Goal: Information Seeking & Learning: Find specific fact

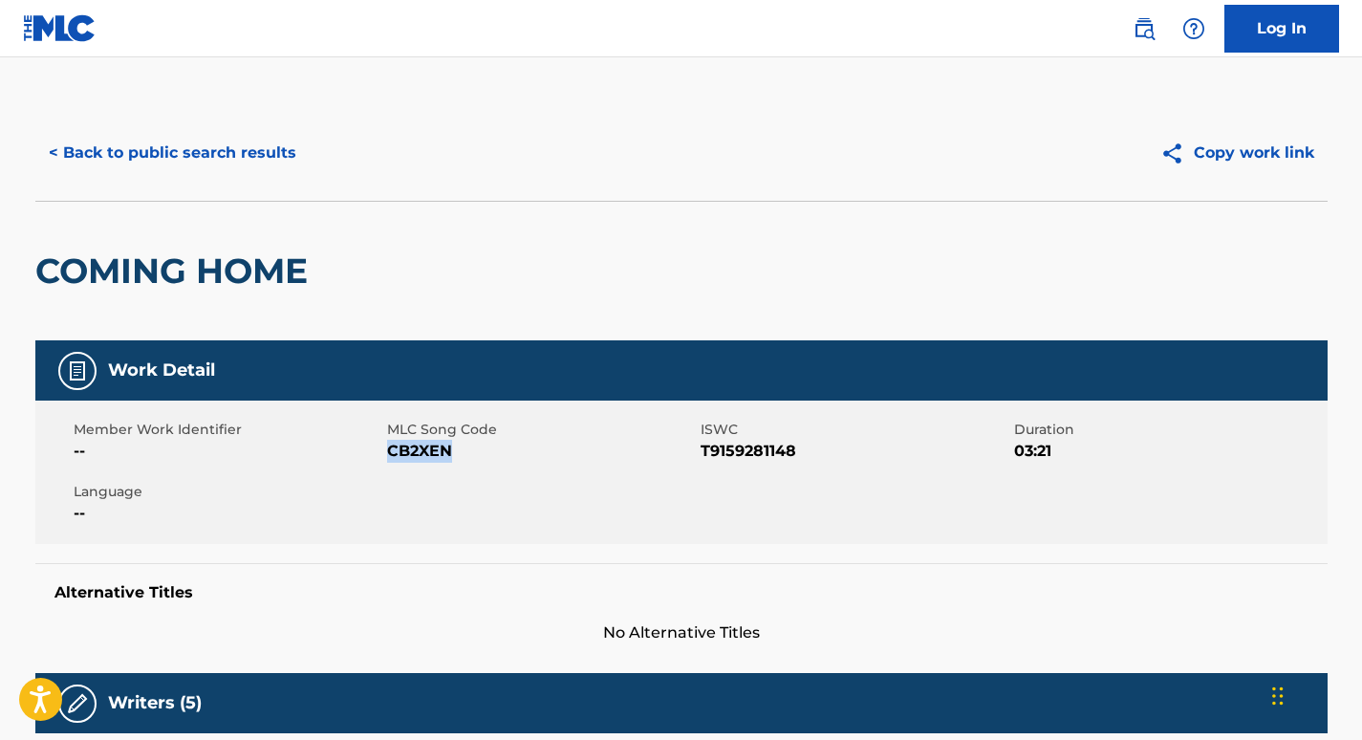
click at [153, 145] on button "< Back to public search results" at bounding box center [172, 153] width 274 height 48
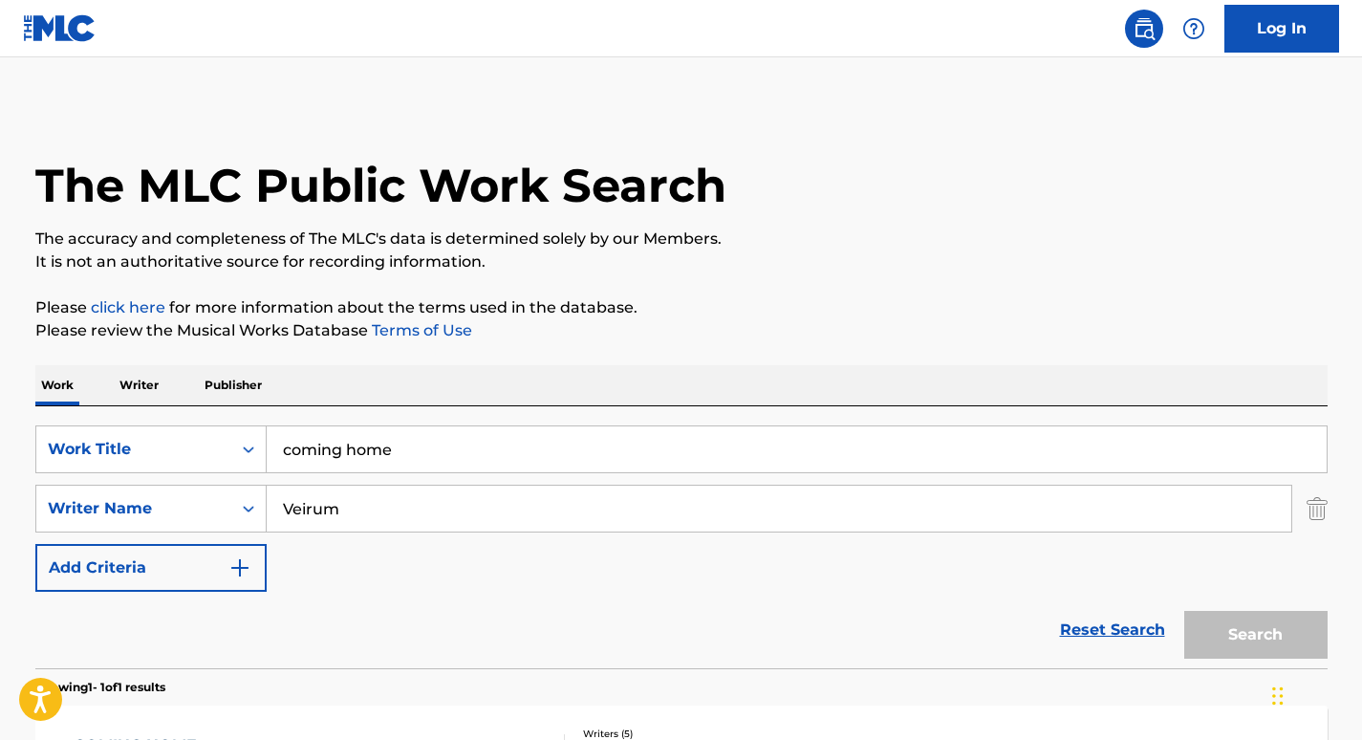
scroll to position [191, 0]
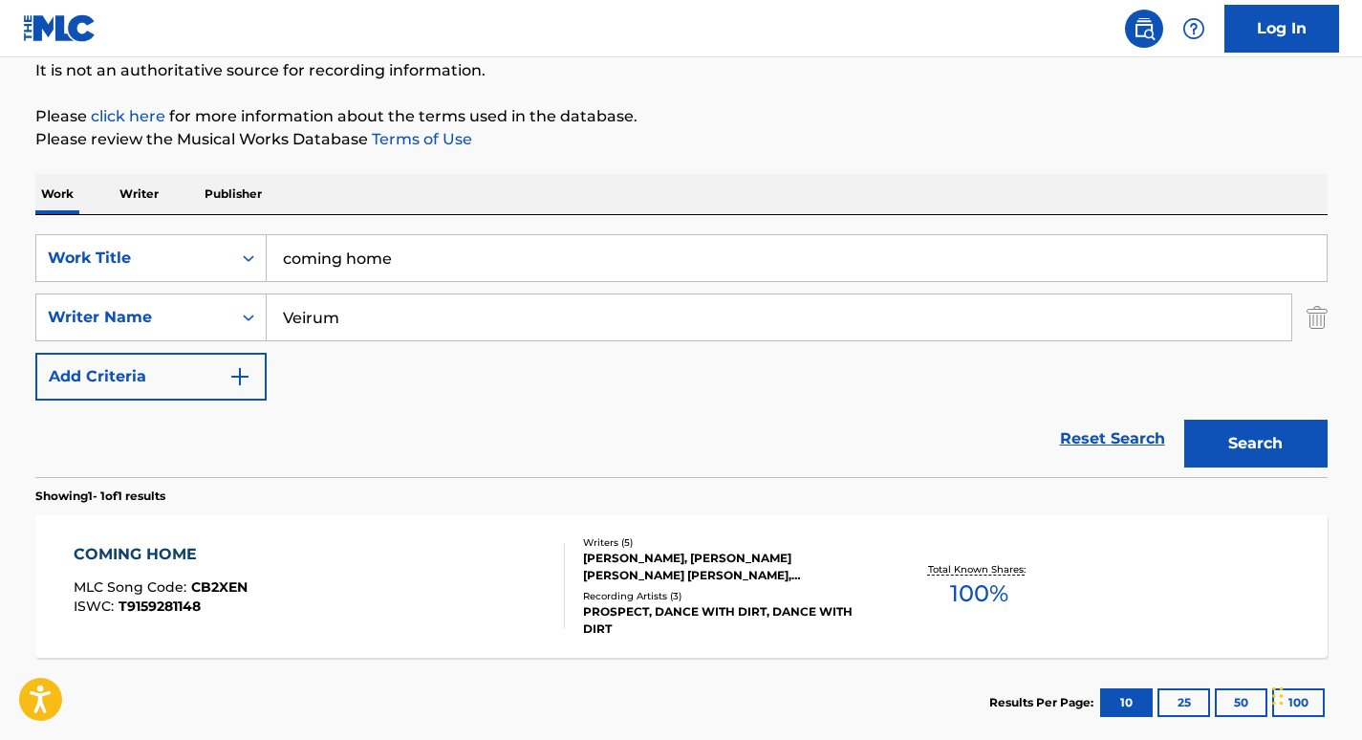
click at [372, 265] on input "coming home" at bounding box center [797, 258] width 1060 height 46
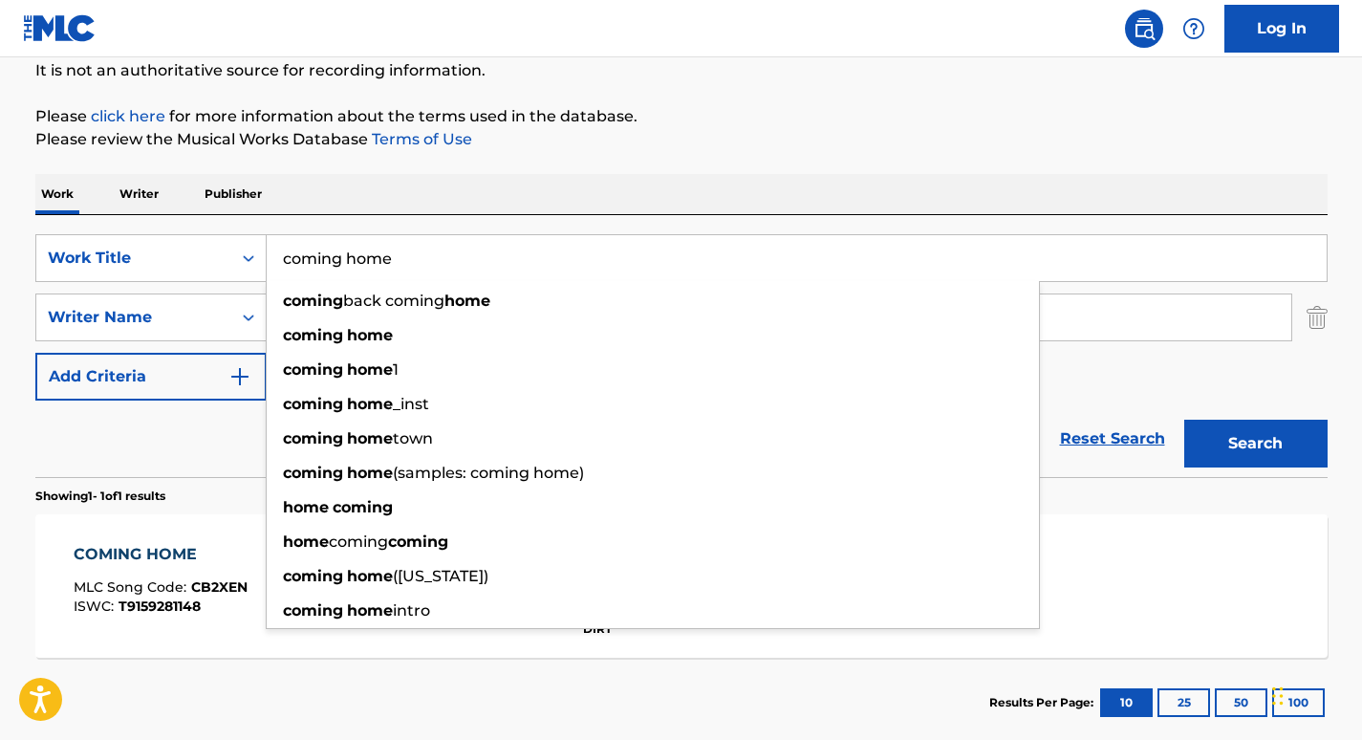
click at [372, 265] on input "coming home" at bounding box center [797, 258] width 1060 height 46
paste input "[DEMOGRAPHIC_DATA] Was Born on [DATE]"
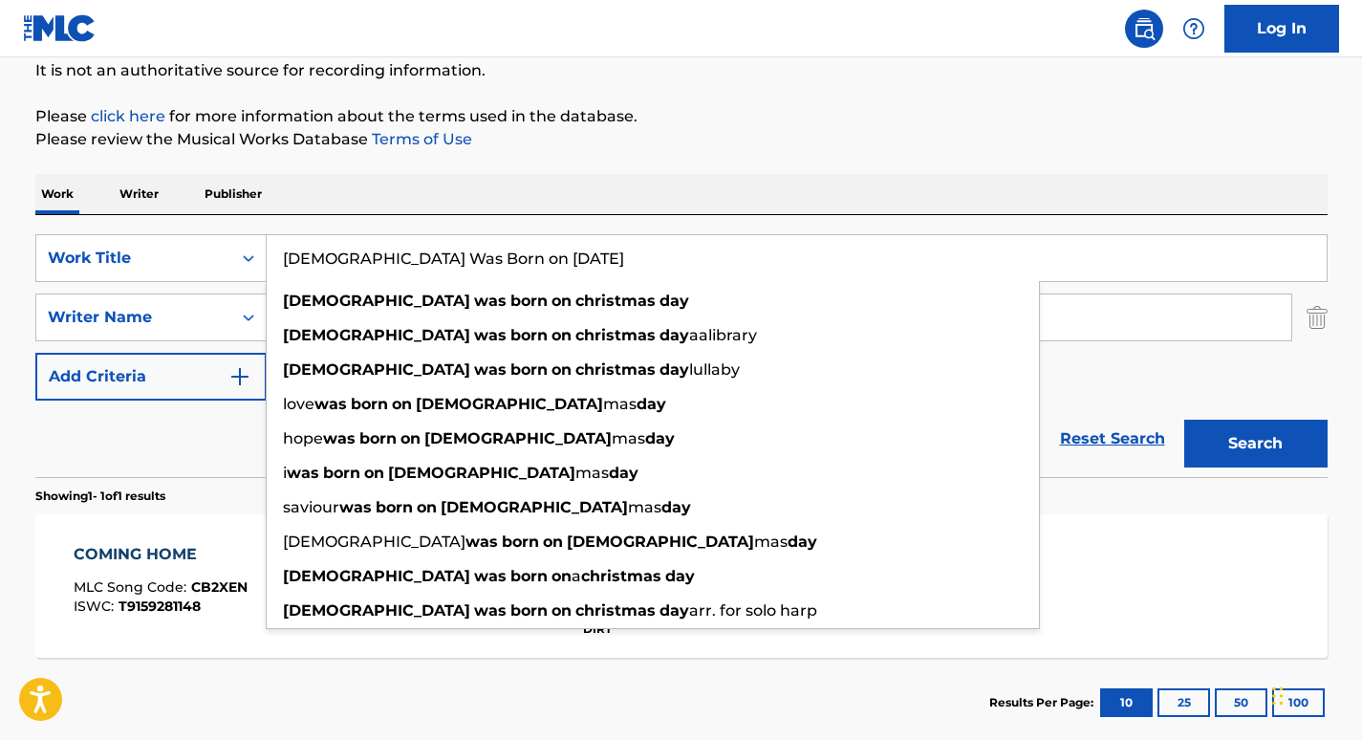
type input "[DEMOGRAPHIC_DATA] Was Born on [DATE]"
click at [189, 424] on div "Reset Search Search" at bounding box center [681, 438] width 1292 height 76
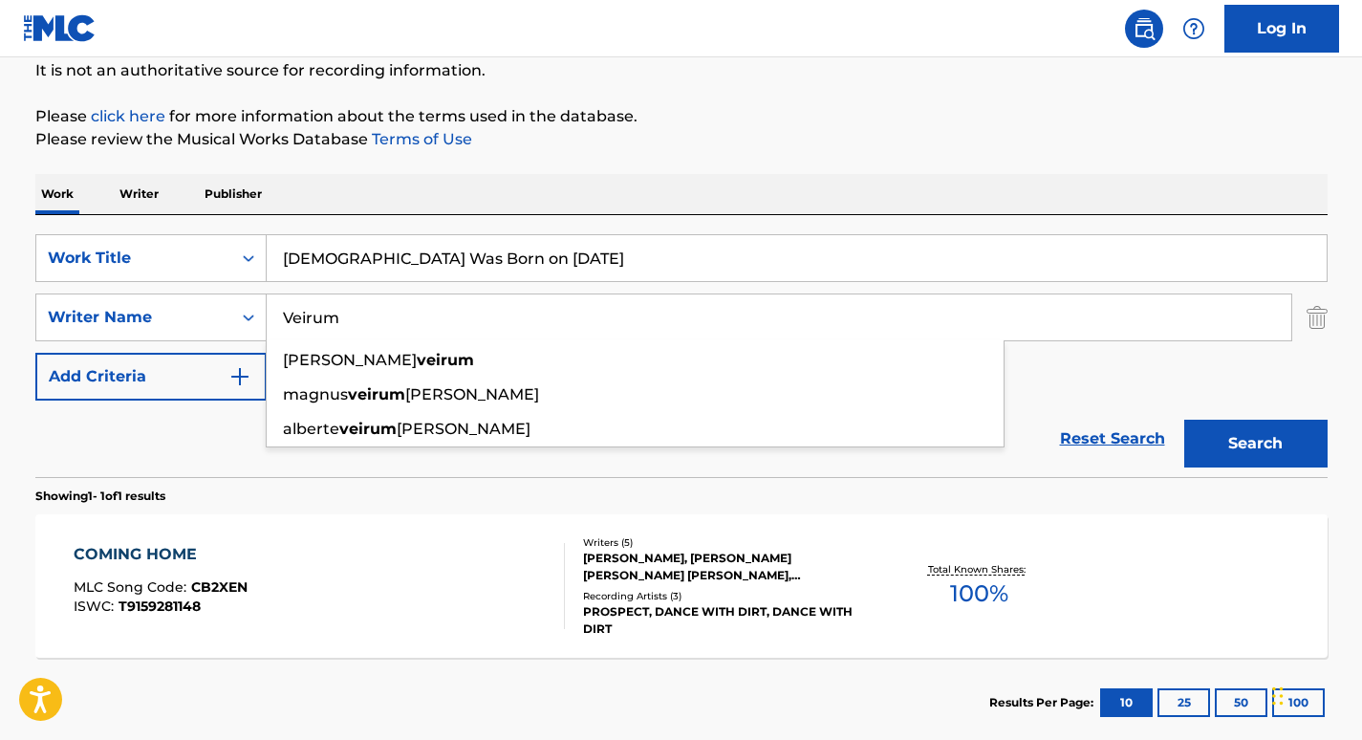
click at [387, 311] on input "Veirum" at bounding box center [779, 317] width 1025 height 46
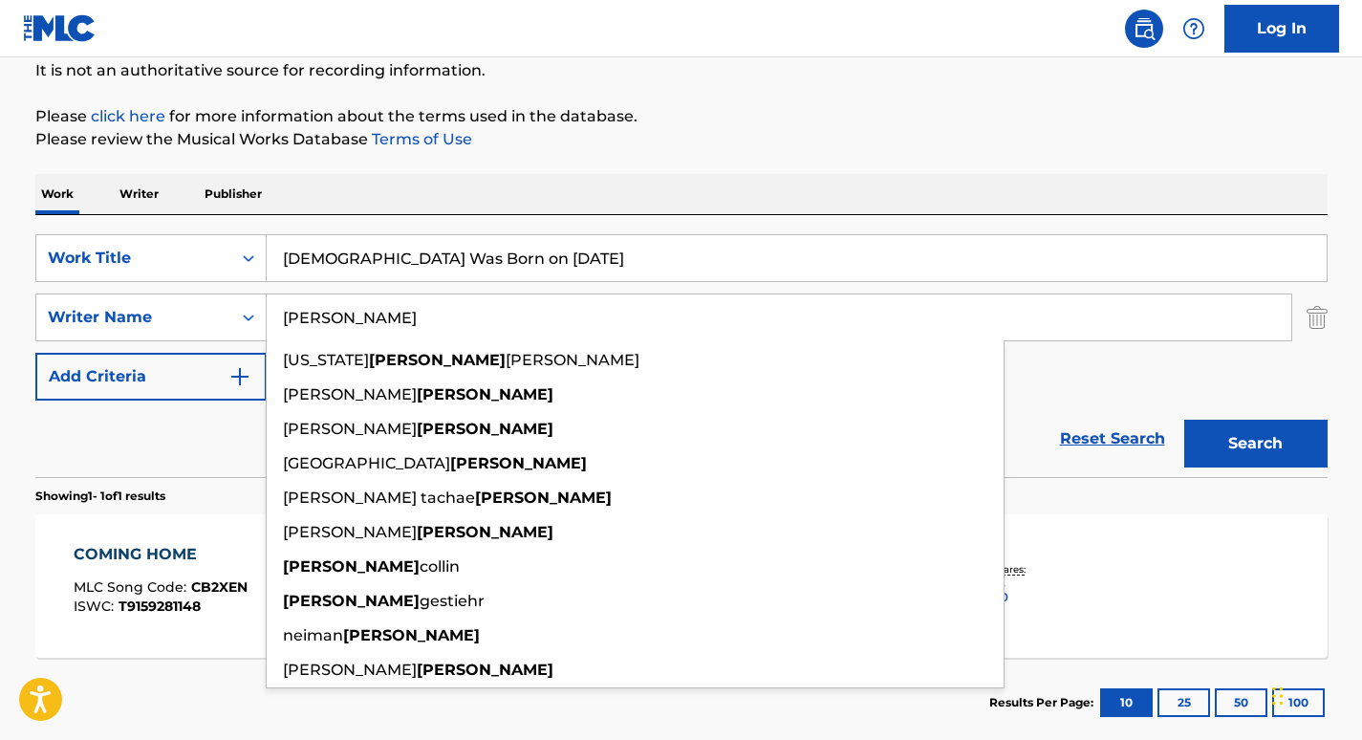
click at [1184, 420] on button "Search" at bounding box center [1255, 444] width 143 height 48
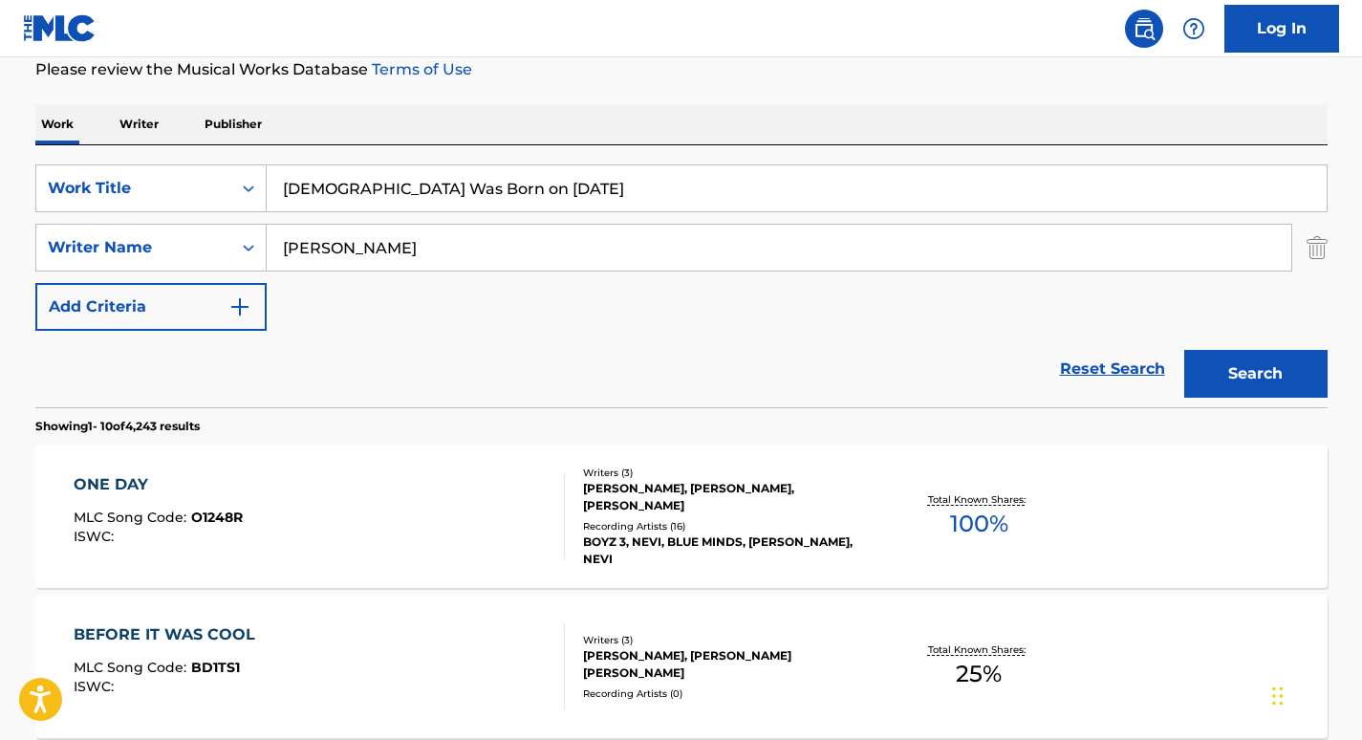
scroll to position [262, 0]
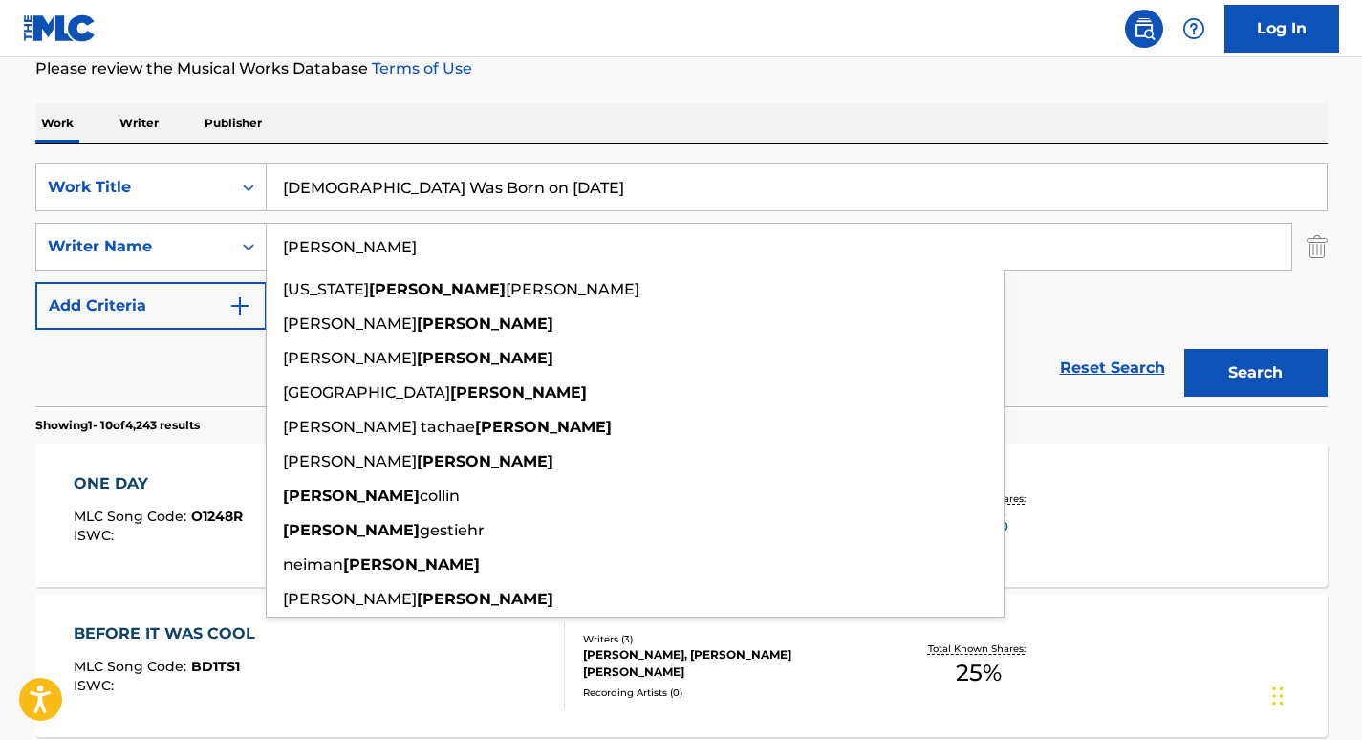
click at [325, 240] on input "[PERSON_NAME]" at bounding box center [779, 247] width 1025 height 46
paste input "Davie"
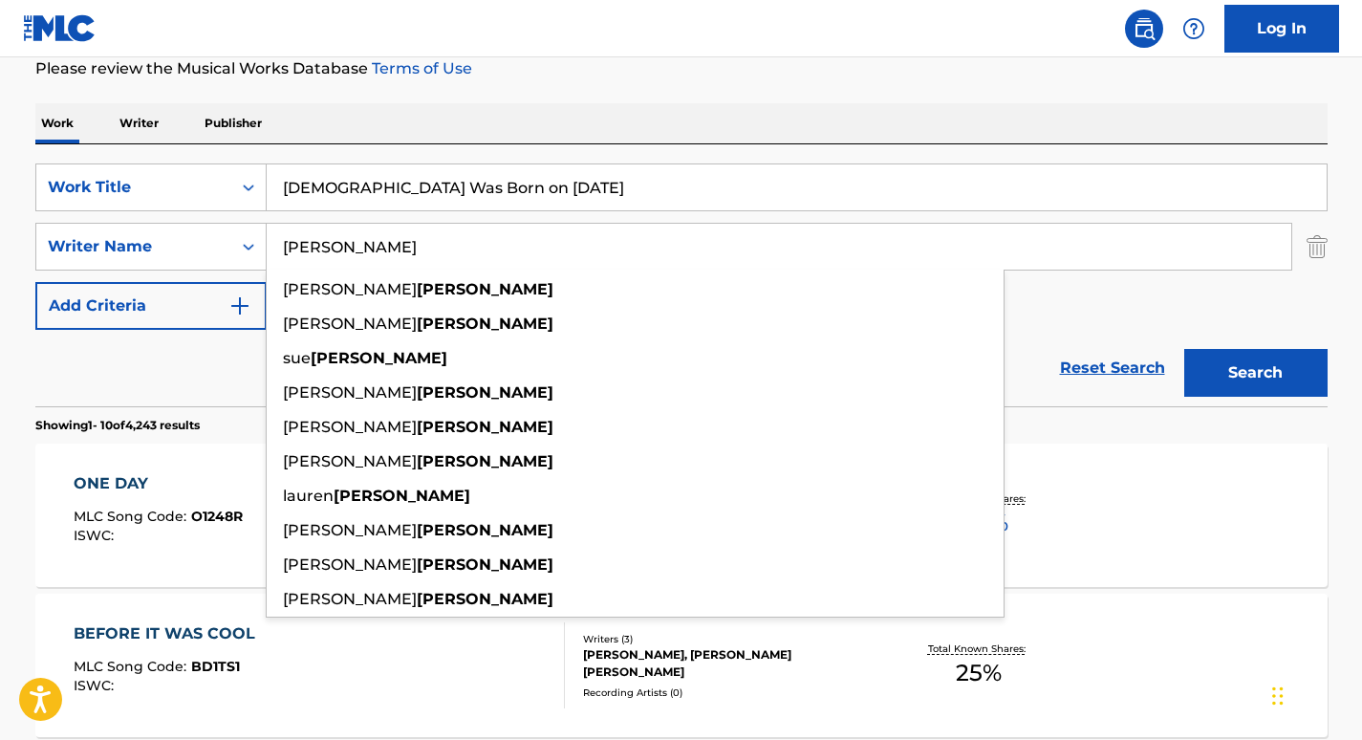
type input "[PERSON_NAME]"
click at [1184, 349] on button "Search" at bounding box center [1255, 373] width 143 height 48
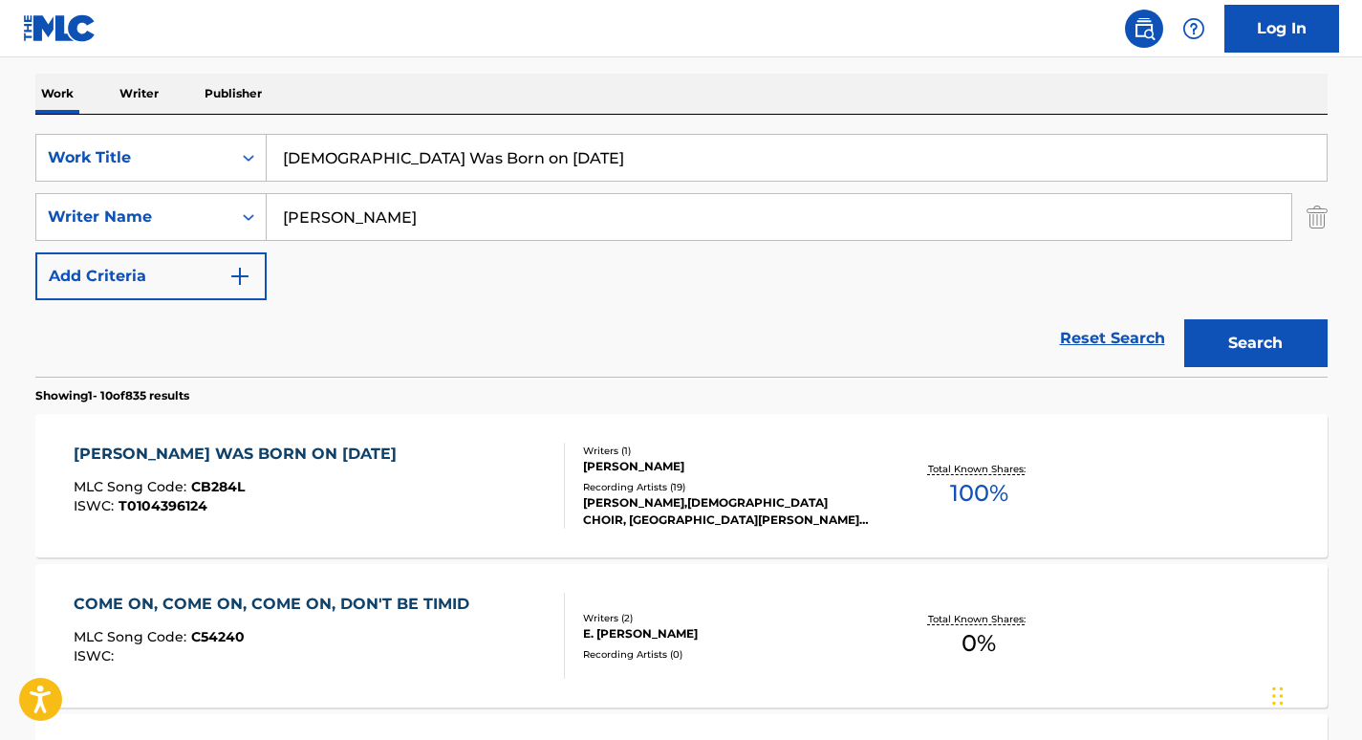
scroll to position [302, 0]
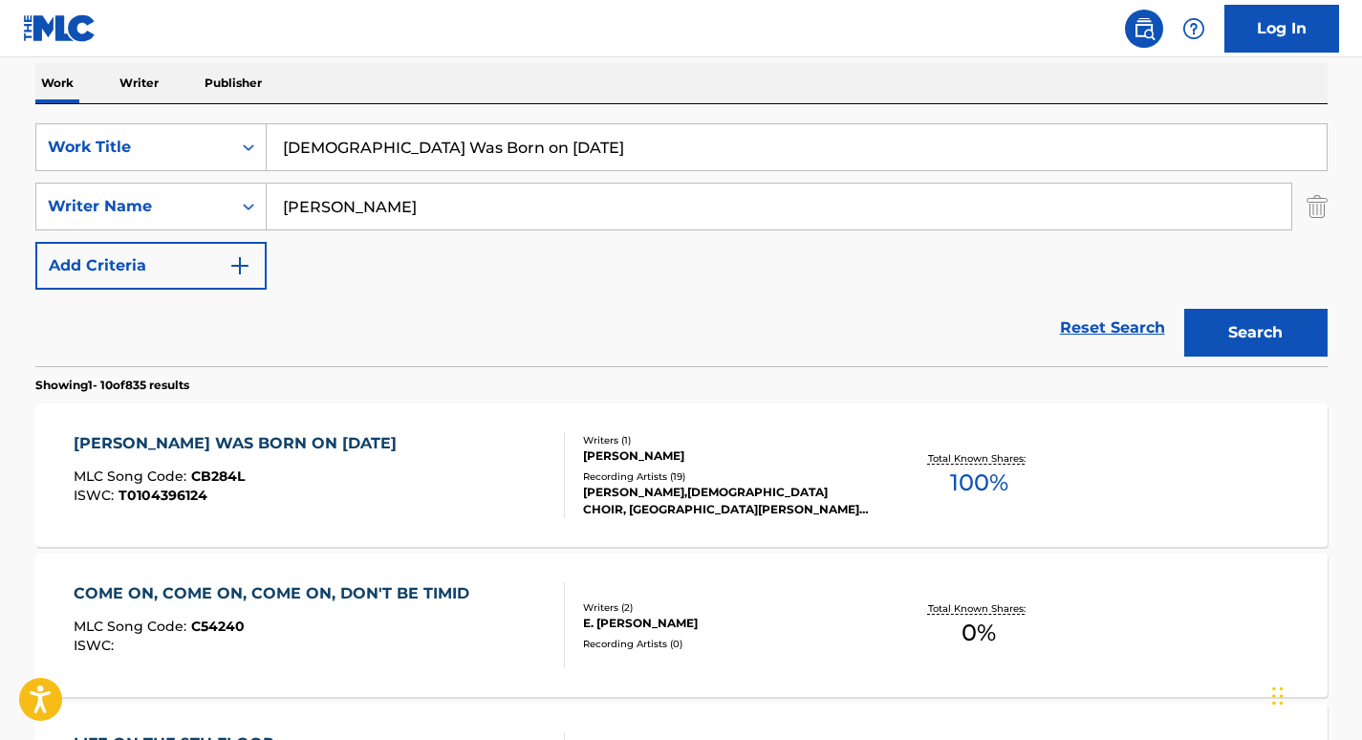
click at [274, 442] on div "[PERSON_NAME] WAS BORN ON [DATE]" at bounding box center [240, 443] width 333 height 23
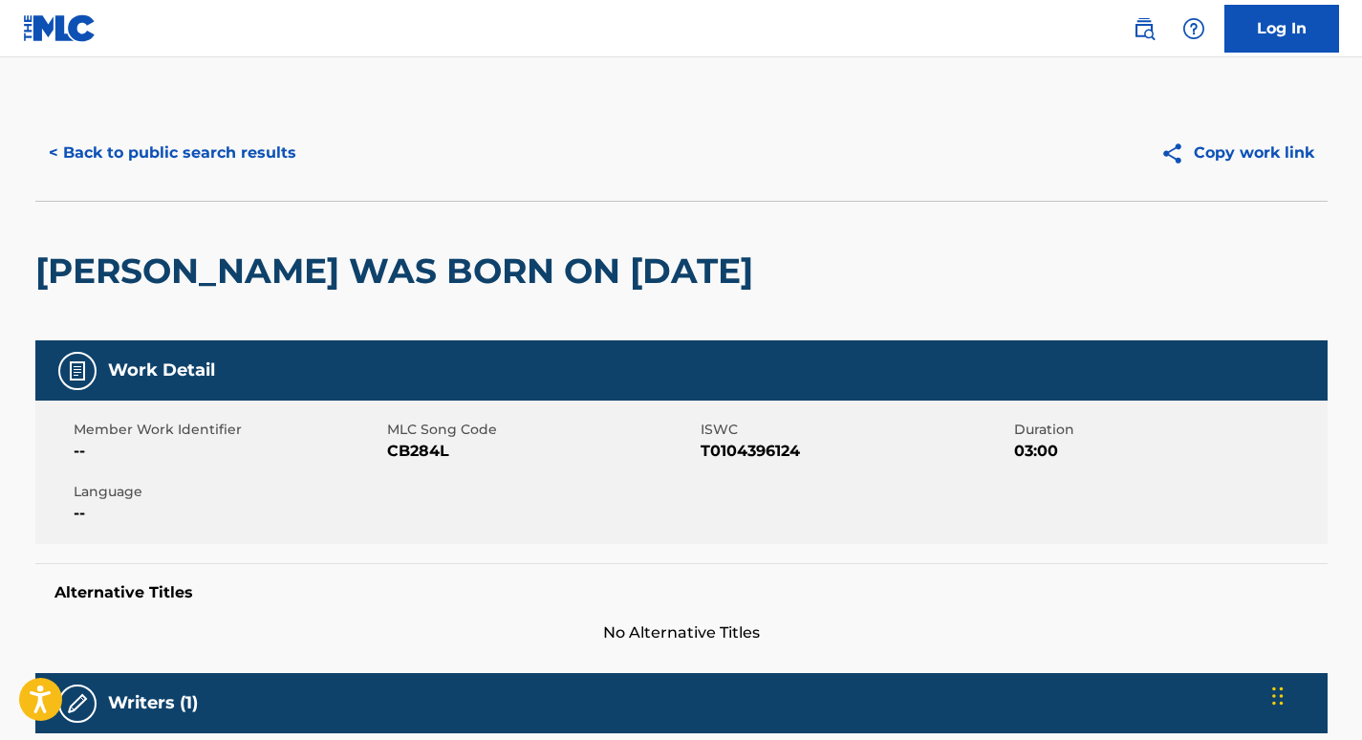
click at [412, 452] on span "CB284L" at bounding box center [541, 451] width 309 height 23
copy span "CB284L"
click at [194, 158] on button "< Back to public search results" at bounding box center [172, 153] width 274 height 48
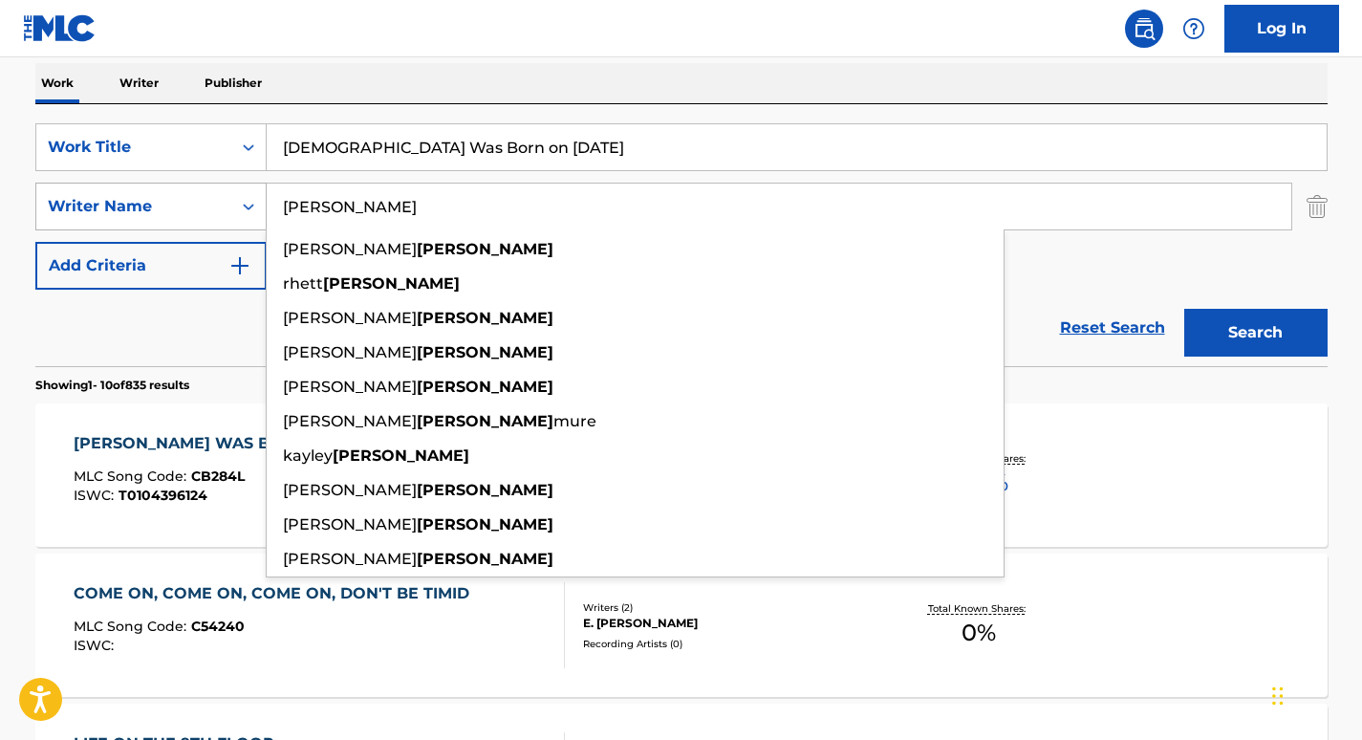
drag, startPoint x: 389, startPoint y: 211, endPoint x: 175, endPoint y: 211, distance: 214.1
click at [175, 211] on div "SearchWithCriteriaf1adc70b-f58d-4edb-992a-9a6c675f11c6 Writer Name [PERSON_NAME…" at bounding box center [681, 207] width 1292 height 48
paste input "[PERSON_NAME]"
type input "[PERSON_NAME]"
click at [1184, 309] on button "Search" at bounding box center [1255, 333] width 143 height 48
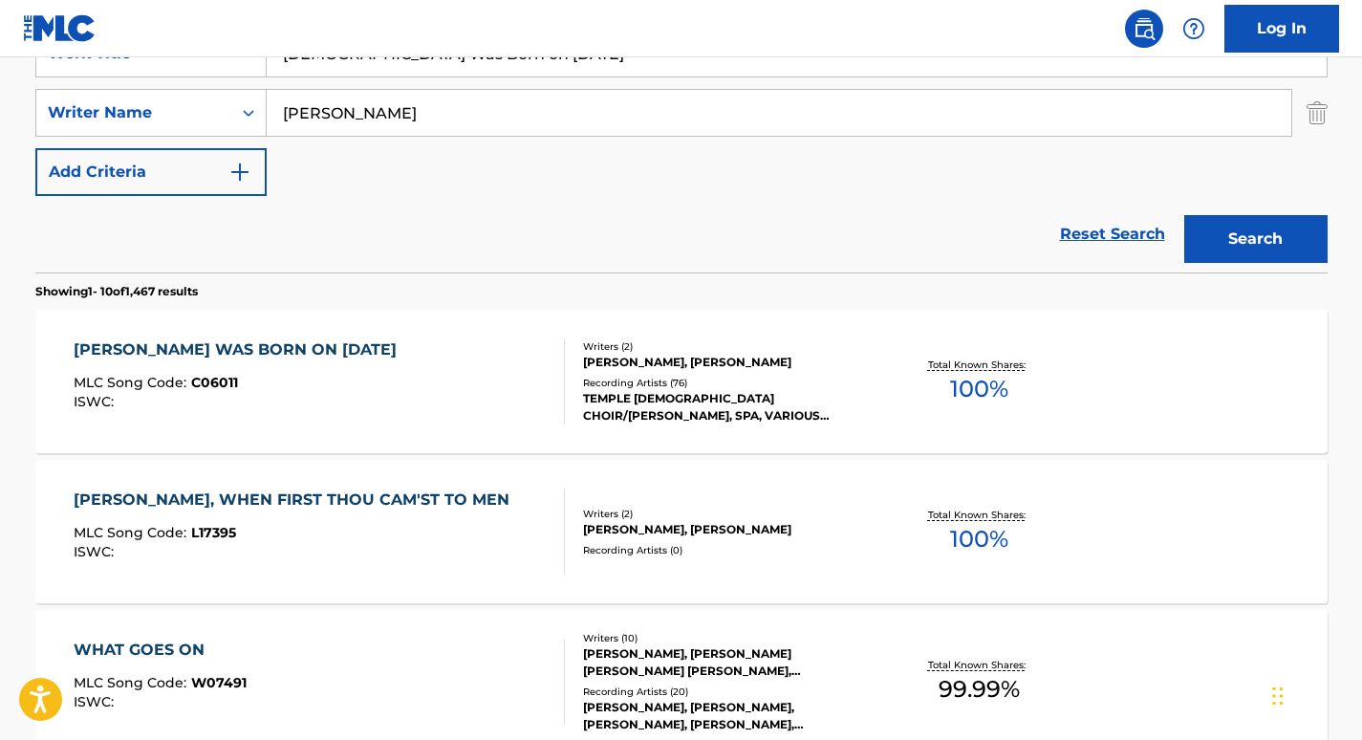
scroll to position [399, 0]
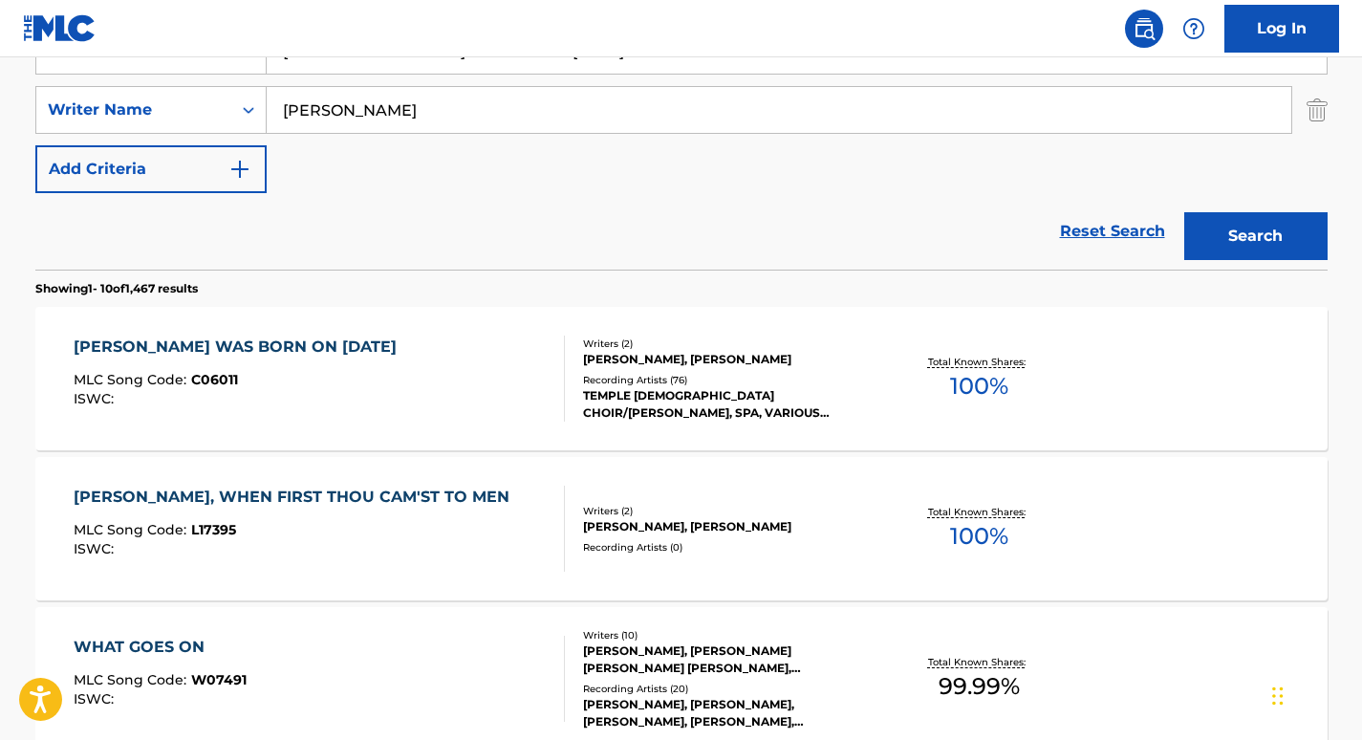
click at [161, 342] on div "[PERSON_NAME] WAS BORN ON [DATE]" at bounding box center [240, 346] width 333 height 23
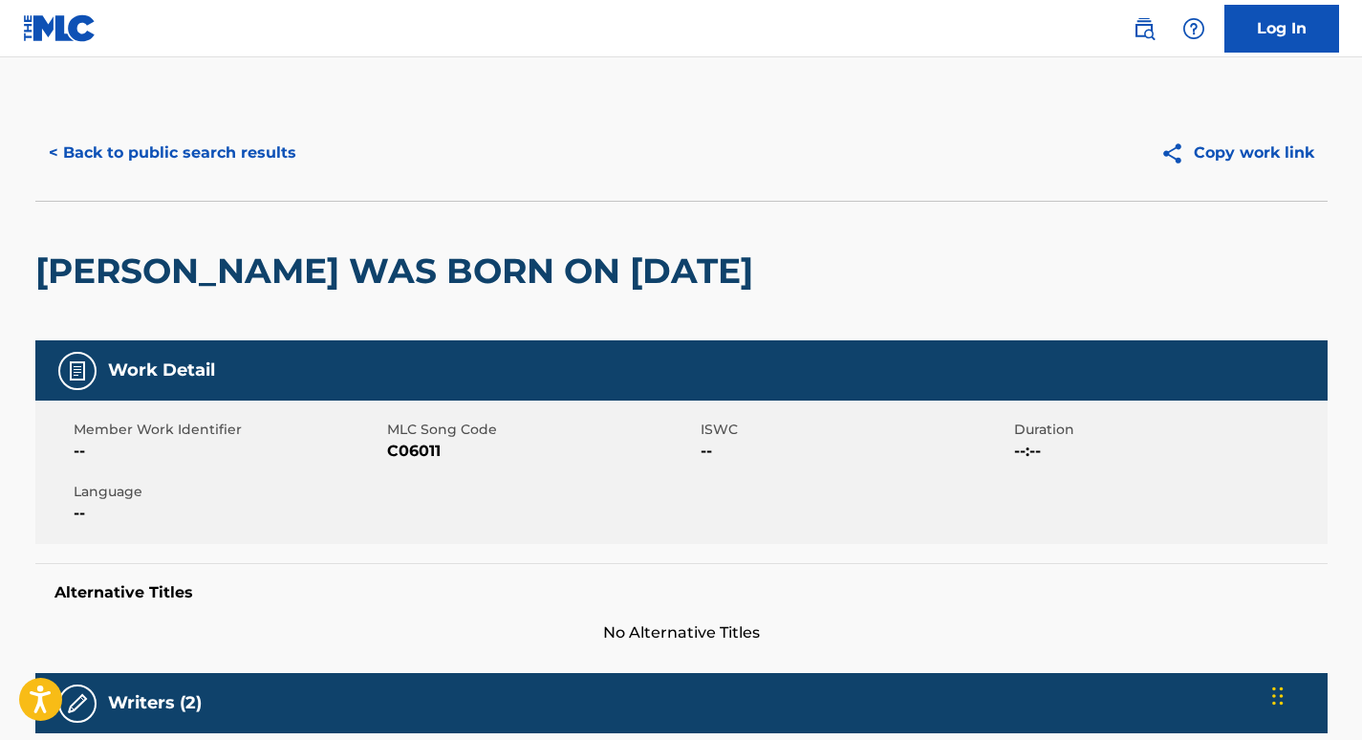
click at [410, 451] on span "C06011" at bounding box center [541, 451] width 309 height 23
copy span "C06011"
click at [194, 148] on button "< Back to public search results" at bounding box center [172, 153] width 274 height 48
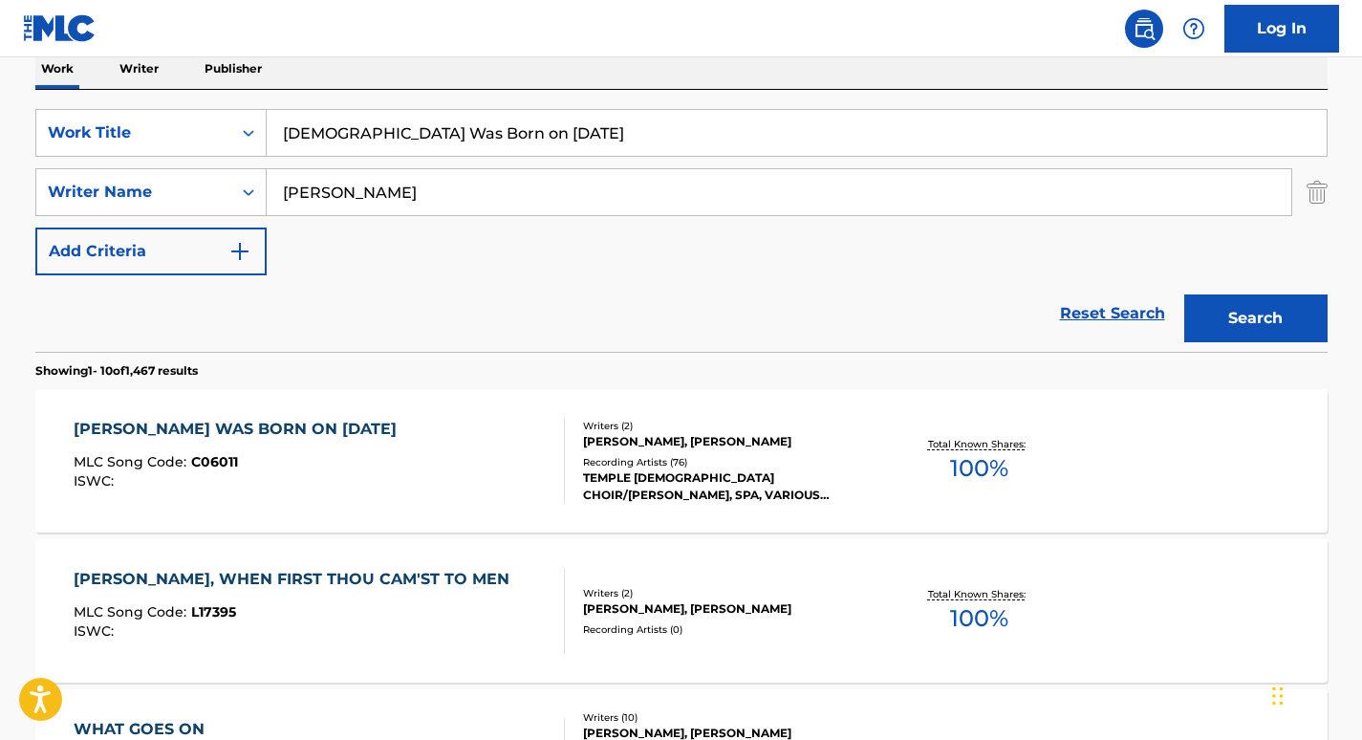
scroll to position [305, 0]
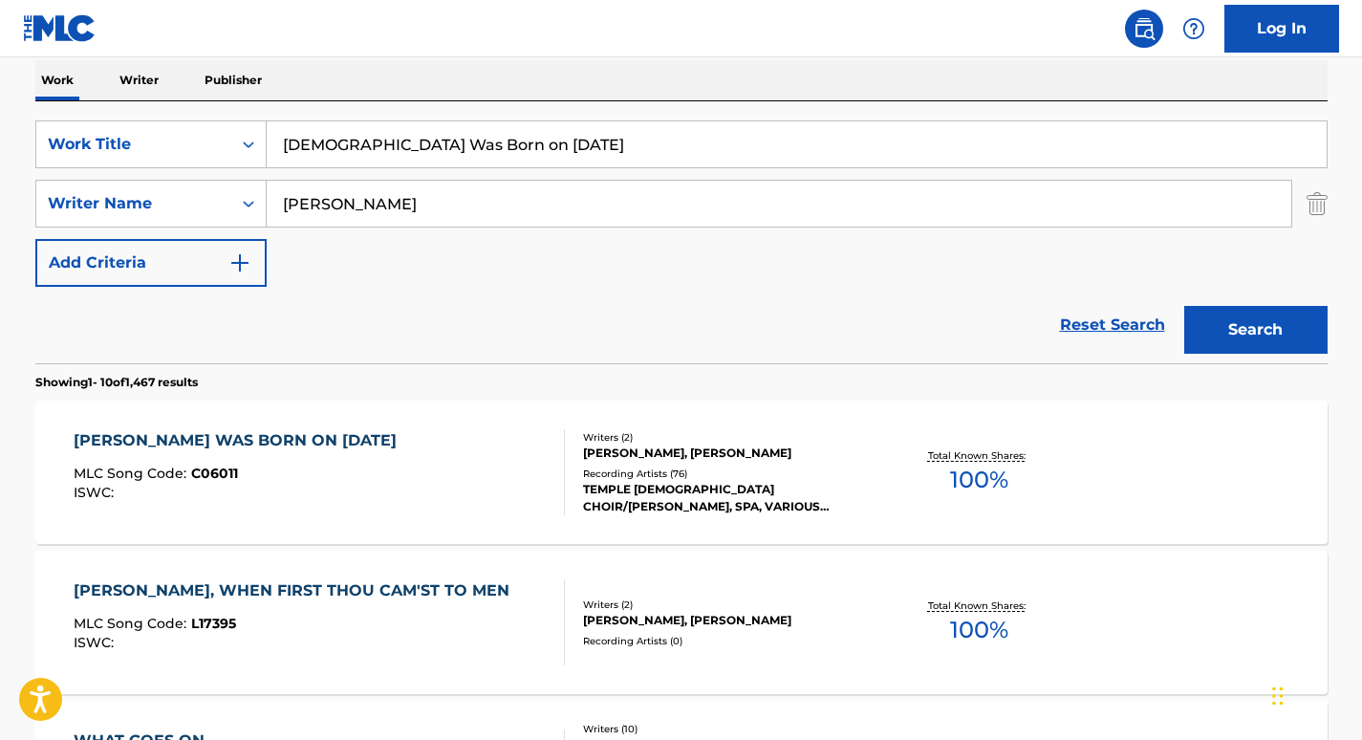
click at [462, 146] on input "[DEMOGRAPHIC_DATA] Was Born on [DATE]" at bounding box center [797, 144] width 1060 height 46
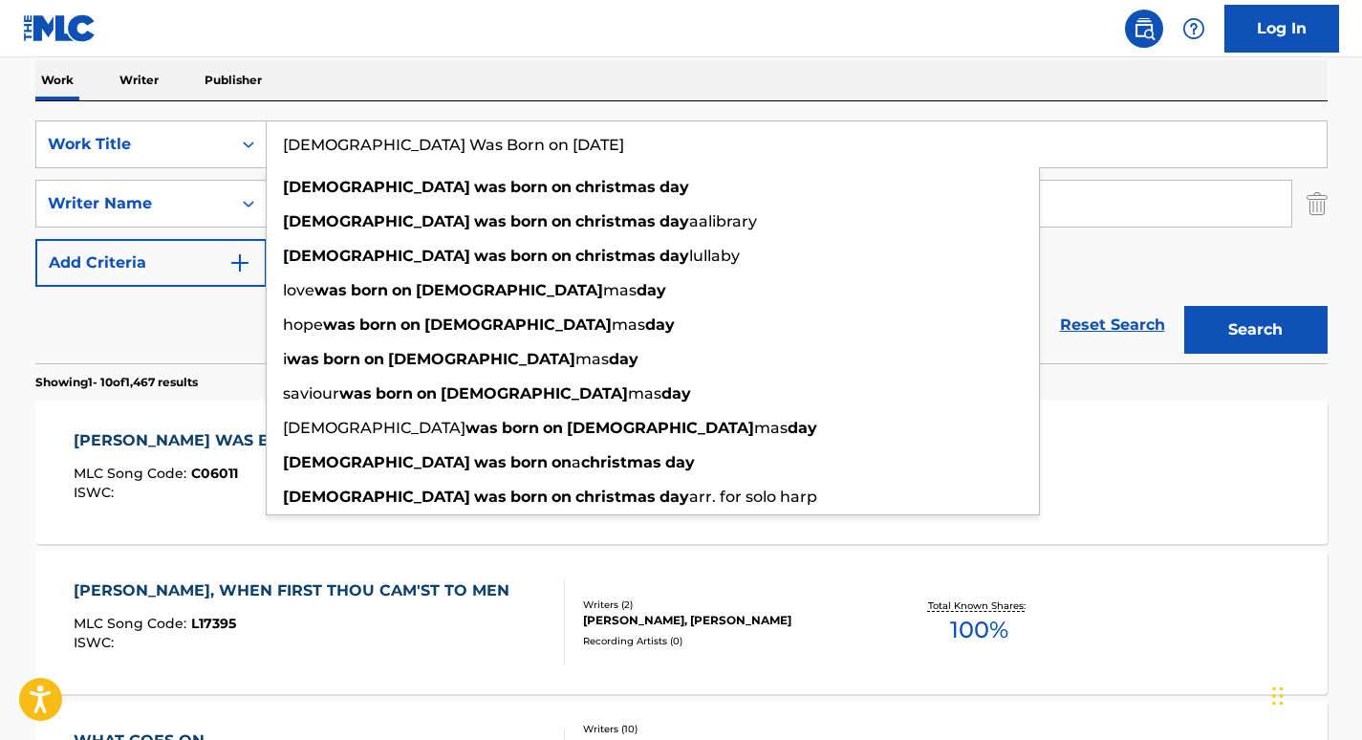
click at [462, 146] on input "[DEMOGRAPHIC_DATA] Was Born on [DATE]" at bounding box center [797, 144] width 1060 height 46
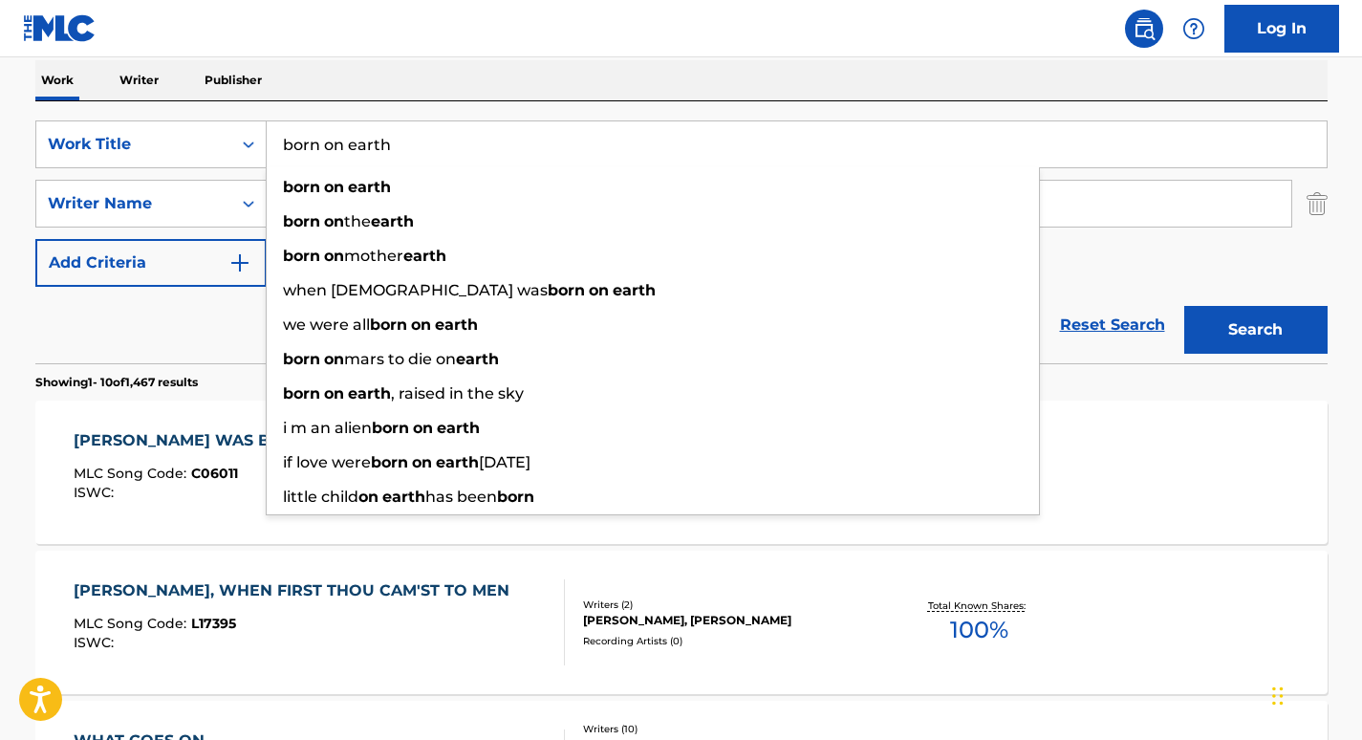
type input "born on earth"
click at [177, 285] on button "Add Criteria" at bounding box center [150, 263] width 231 height 48
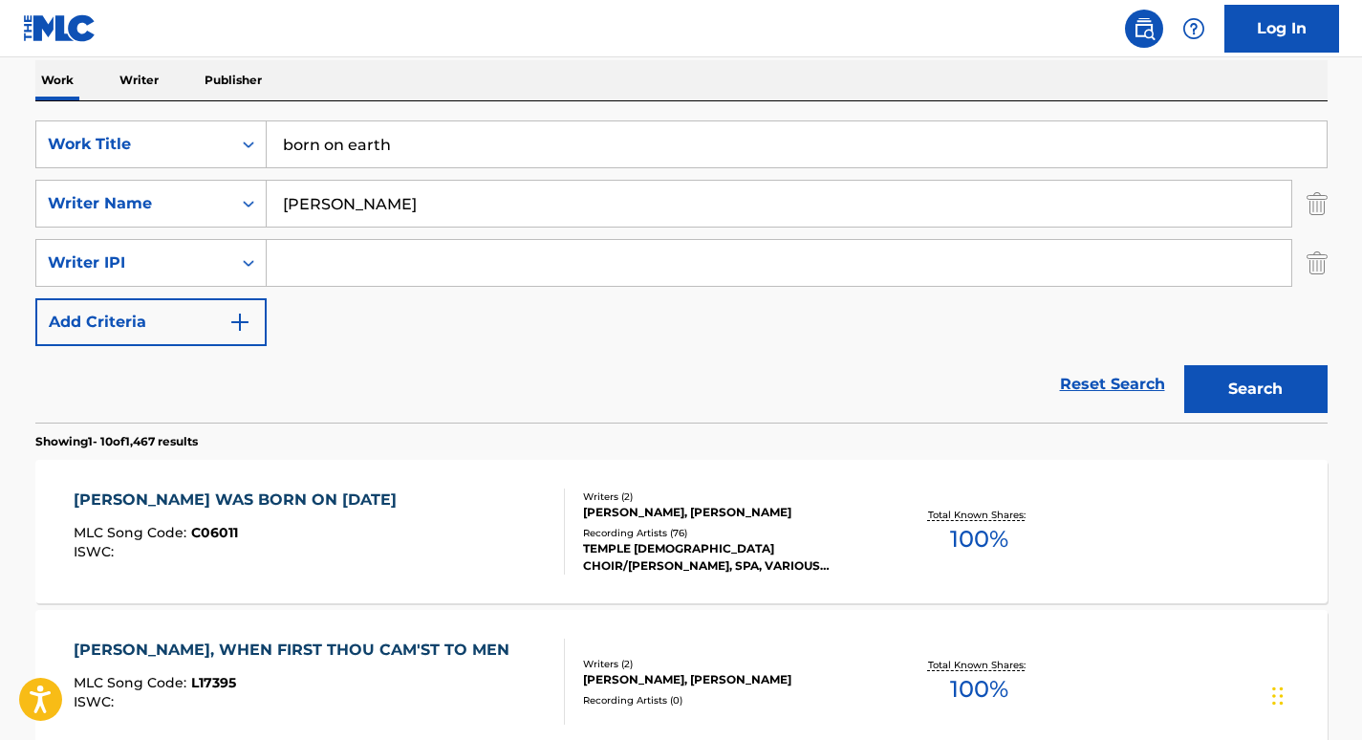
click at [1315, 262] on img "Search Form" at bounding box center [1316, 263] width 21 height 48
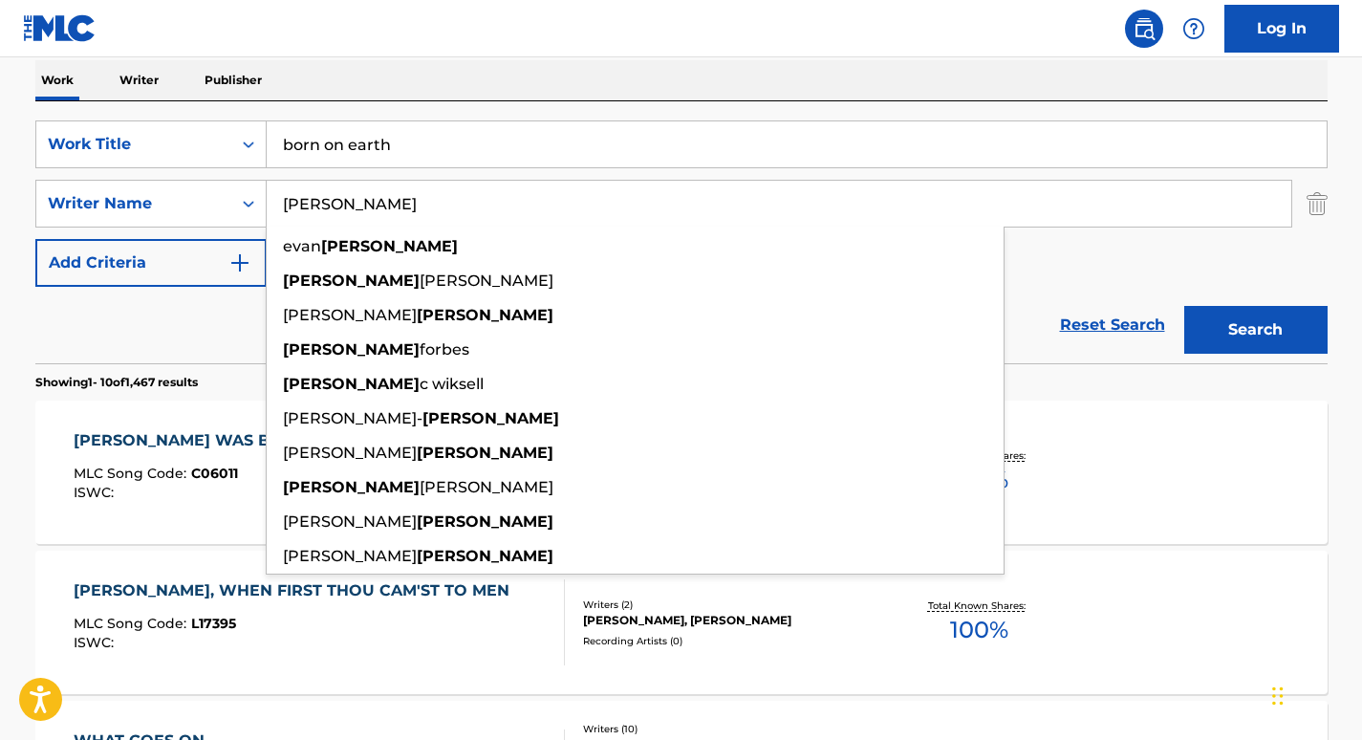
click at [501, 198] on input "[PERSON_NAME]" at bounding box center [779, 204] width 1025 height 46
paste input "Froom"
type input "Froom"
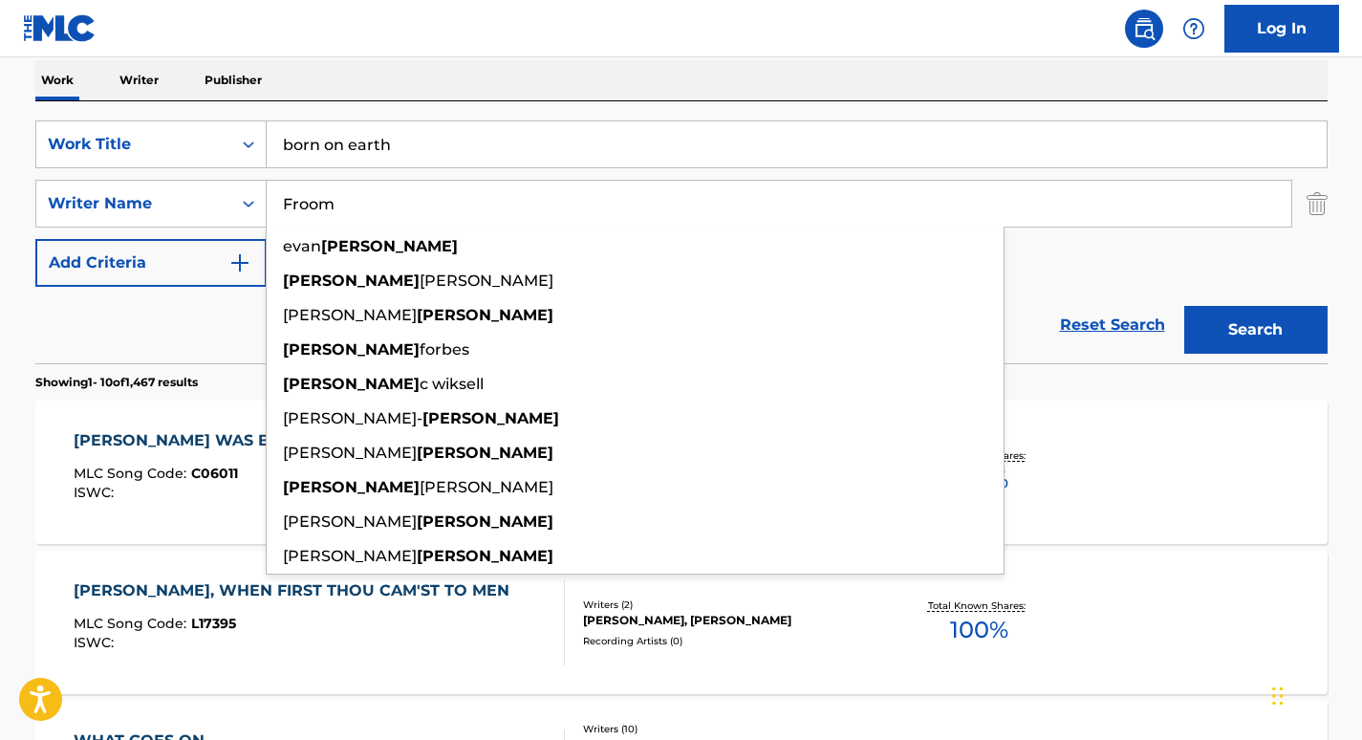
click at [1184, 306] on button "Search" at bounding box center [1255, 330] width 143 height 48
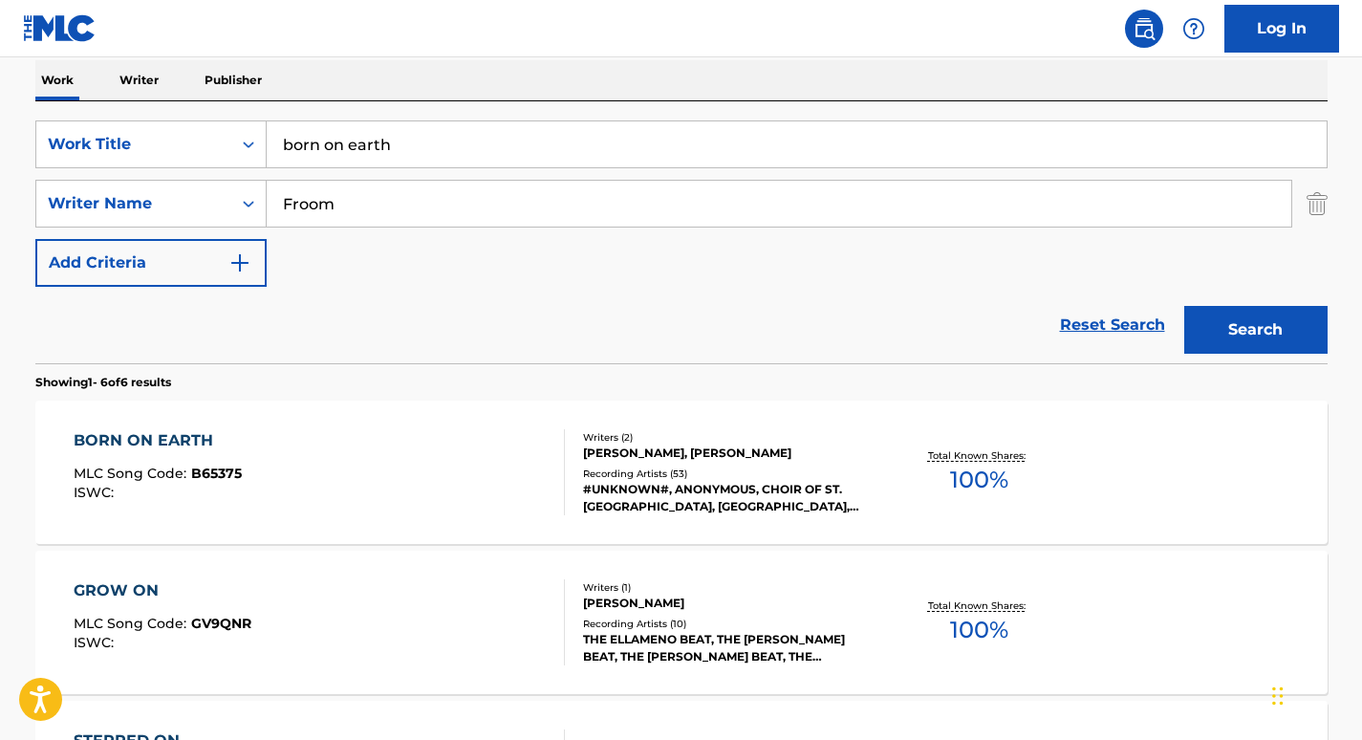
scroll to position [396, 0]
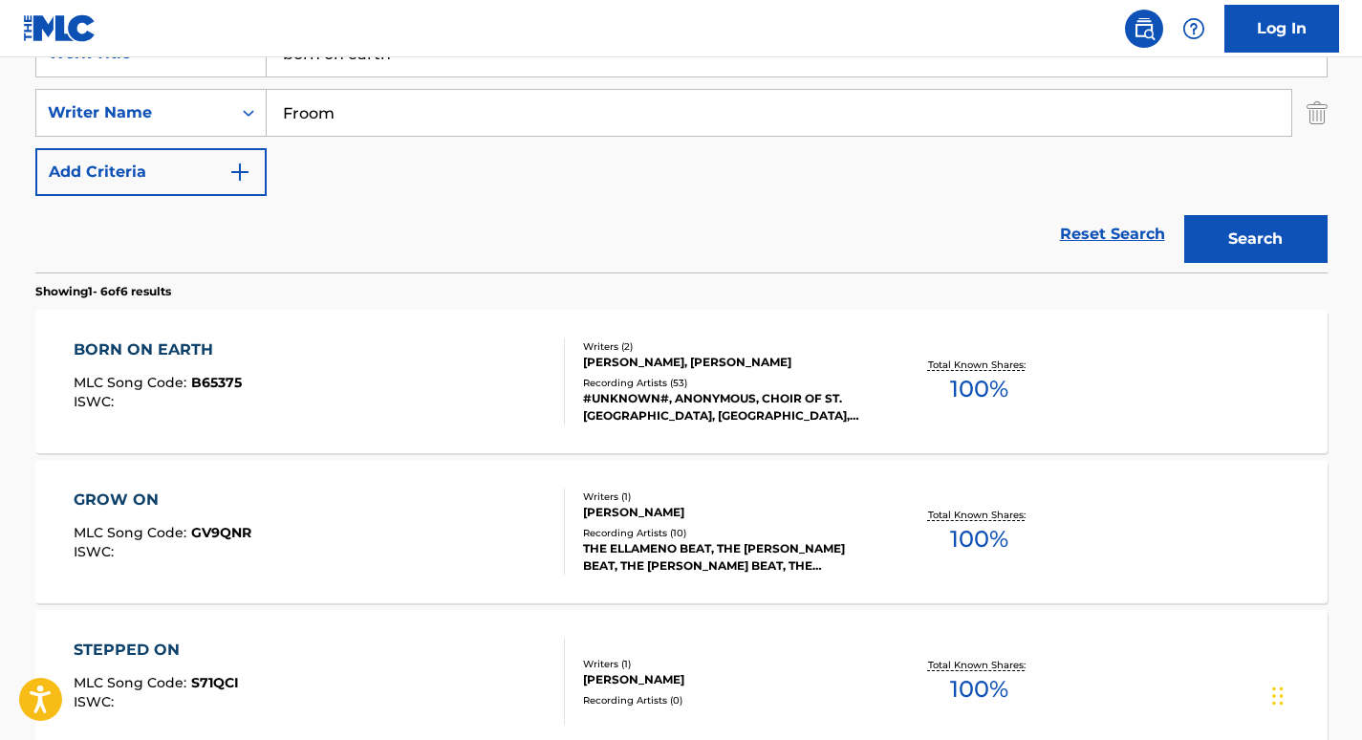
click at [107, 351] on div "BORN ON EARTH" at bounding box center [158, 349] width 168 height 23
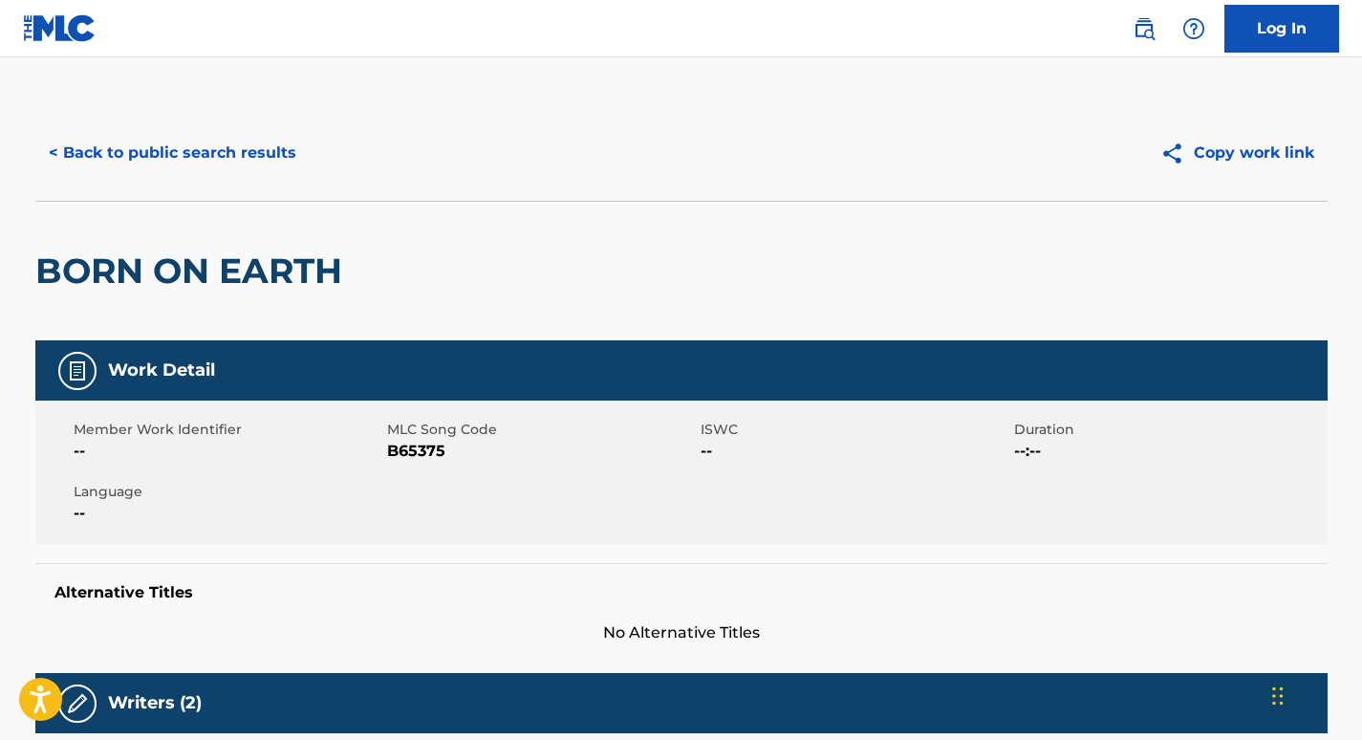
click at [398, 449] on span "B65375" at bounding box center [541, 451] width 309 height 23
copy span "B65375"
click at [222, 148] on button "< Back to public search results" at bounding box center [172, 153] width 274 height 48
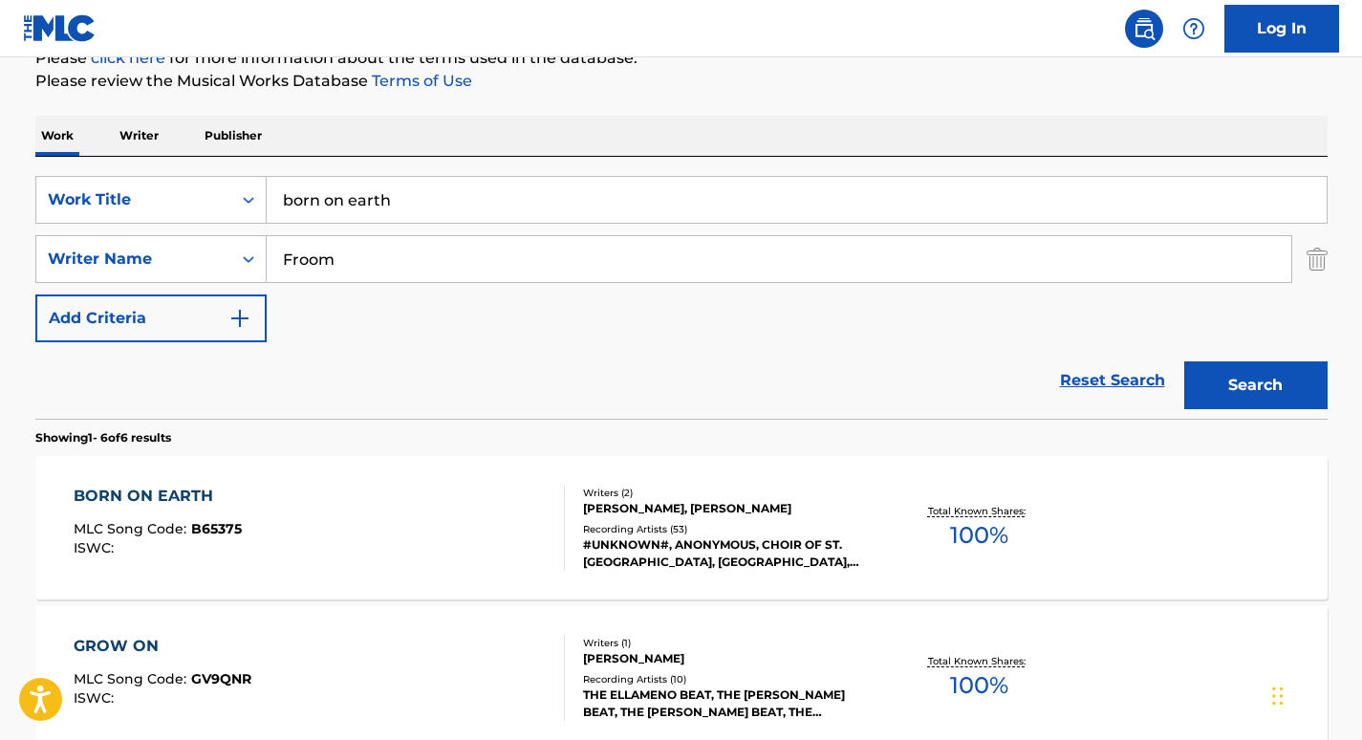
scroll to position [245, 0]
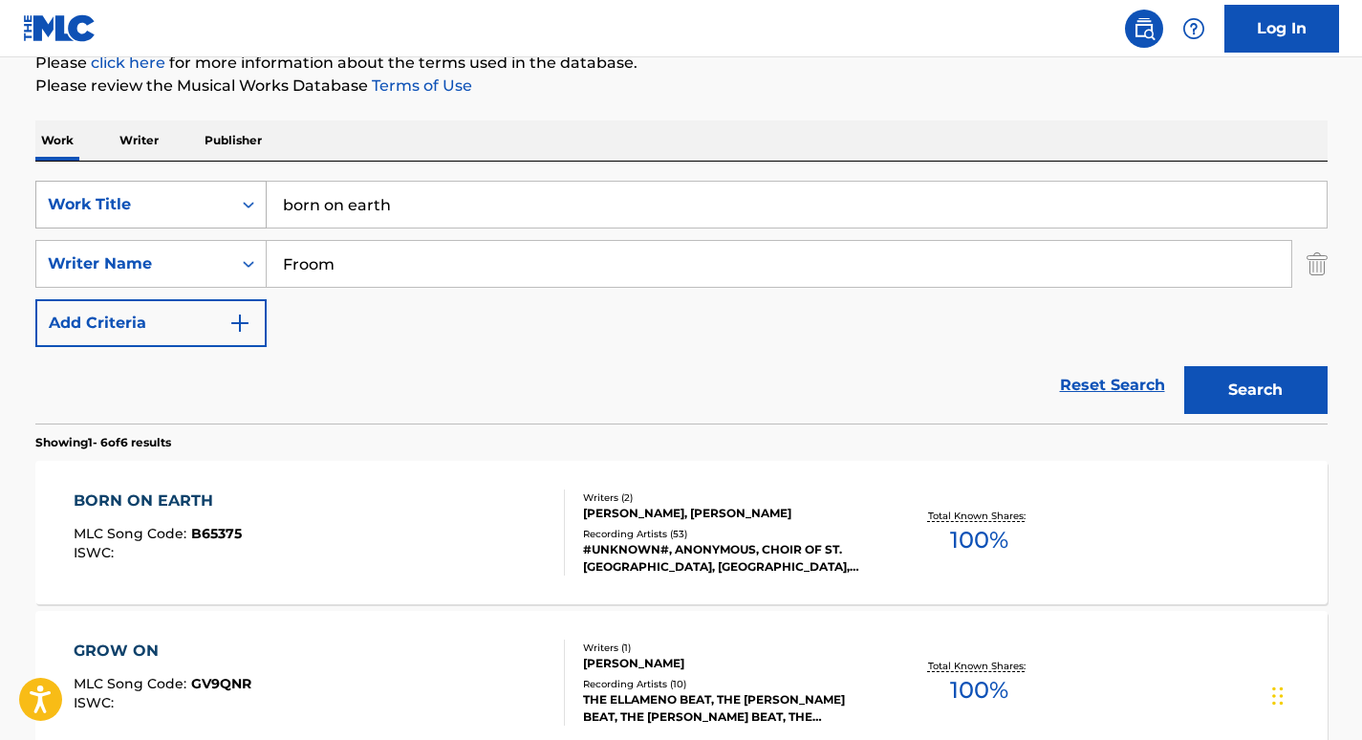
drag, startPoint x: 430, startPoint y: 203, endPoint x: 196, endPoint y: 189, distance: 234.5
click at [196, 189] on div "SearchWithCriteria5c8c3101-3dc0-430a-b25a-3c4ba79c988f Work Title born on earth" at bounding box center [681, 205] width 1292 height 48
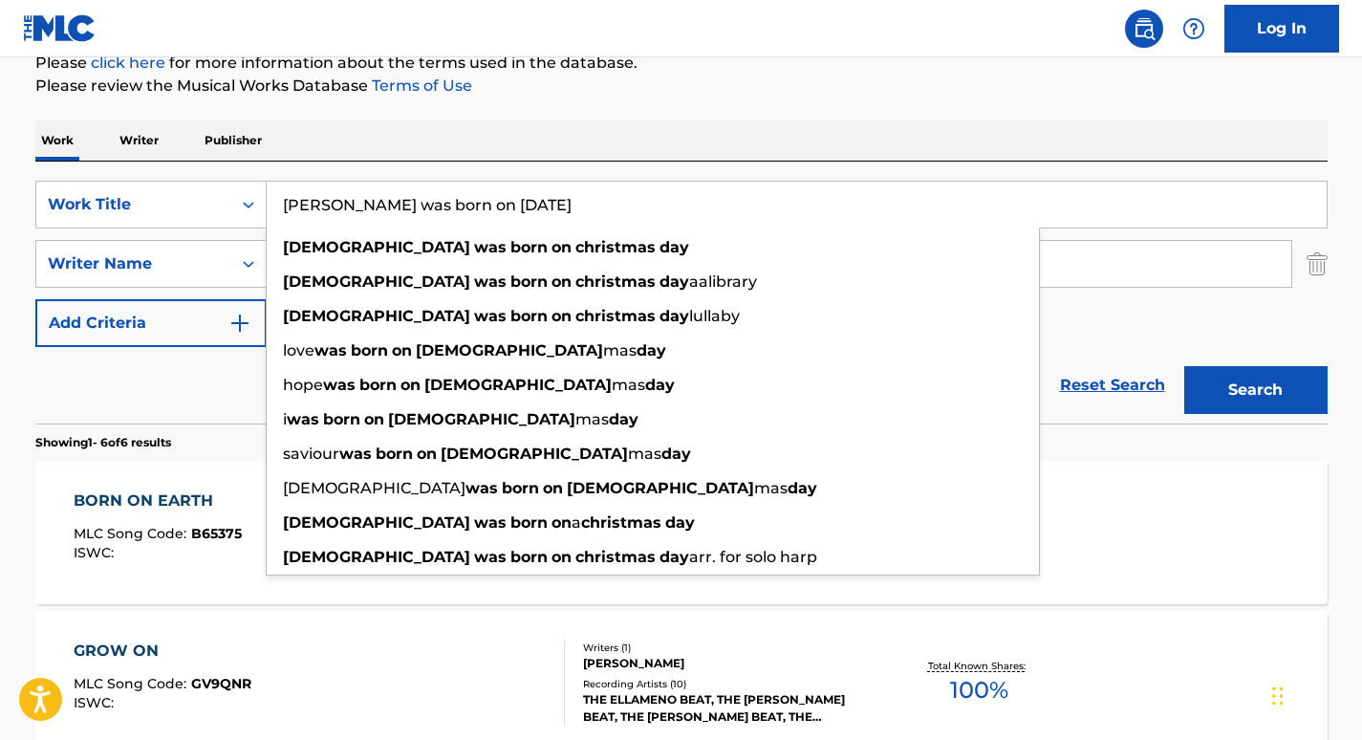
type input "[PERSON_NAME] was born on [DATE]"
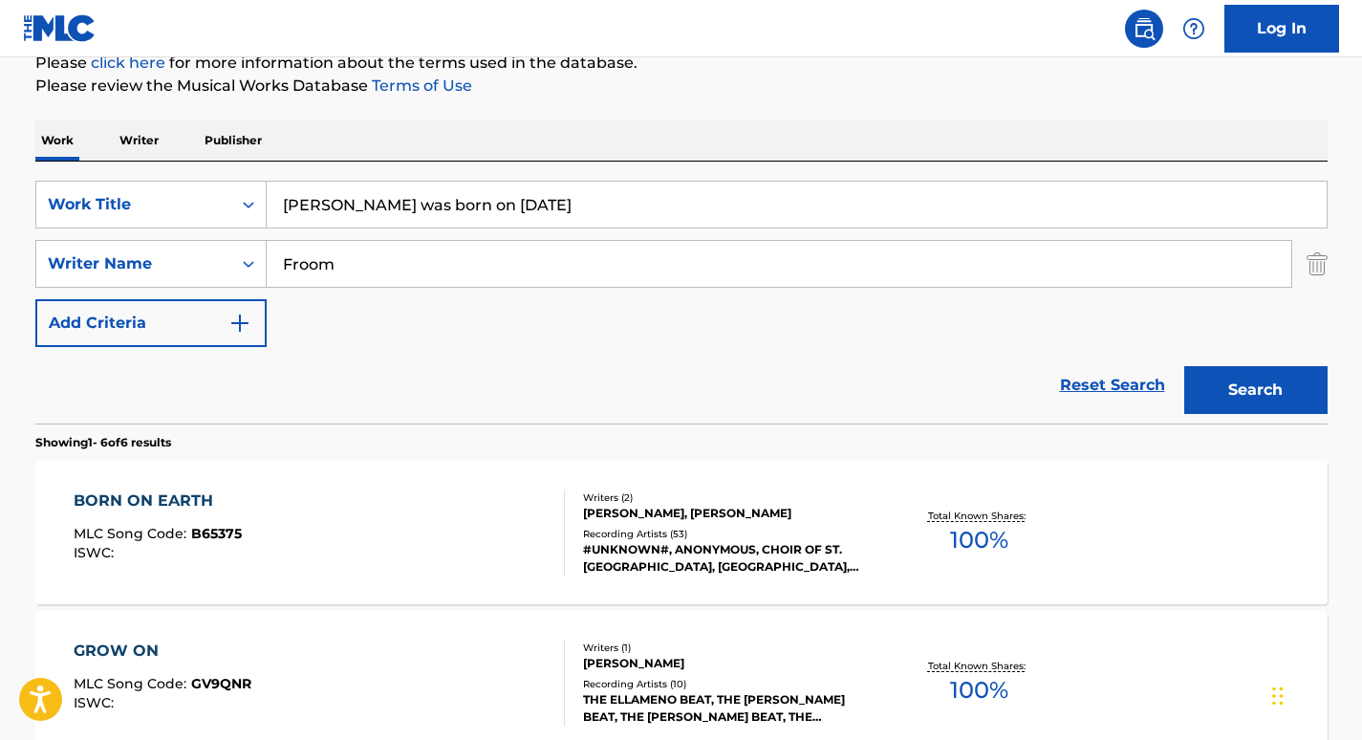
click at [160, 393] on div "Reset Search Search" at bounding box center [681, 385] width 1292 height 76
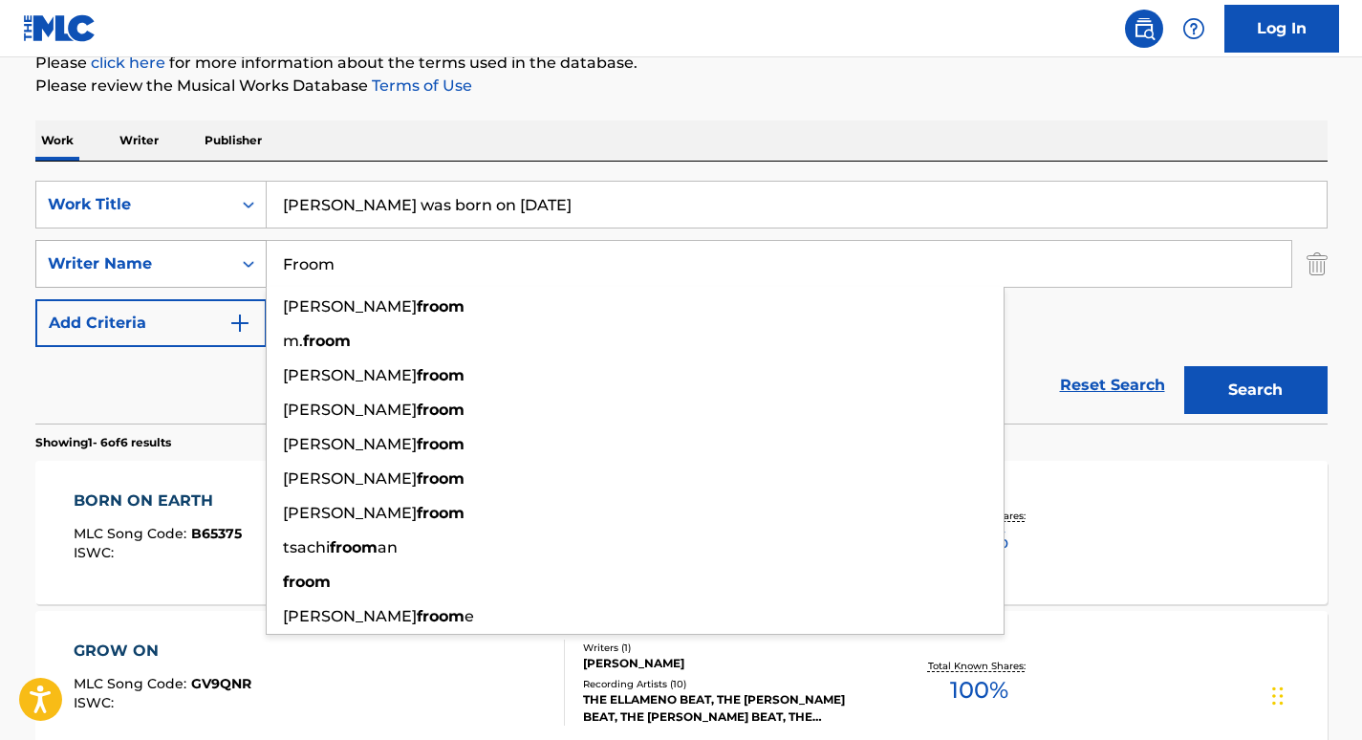
drag, startPoint x: 433, startPoint y: 269, endPoint x: 184, endPoint y: 253, distance: 249.0
click at [184, 253] on div "SearchWithCriteriaf1adc70b-f58d-4edb-992a-9a6c675f11c6 Writer Name Froom [PERSO…" at bounding box center [681, 264] width 1292 height 48
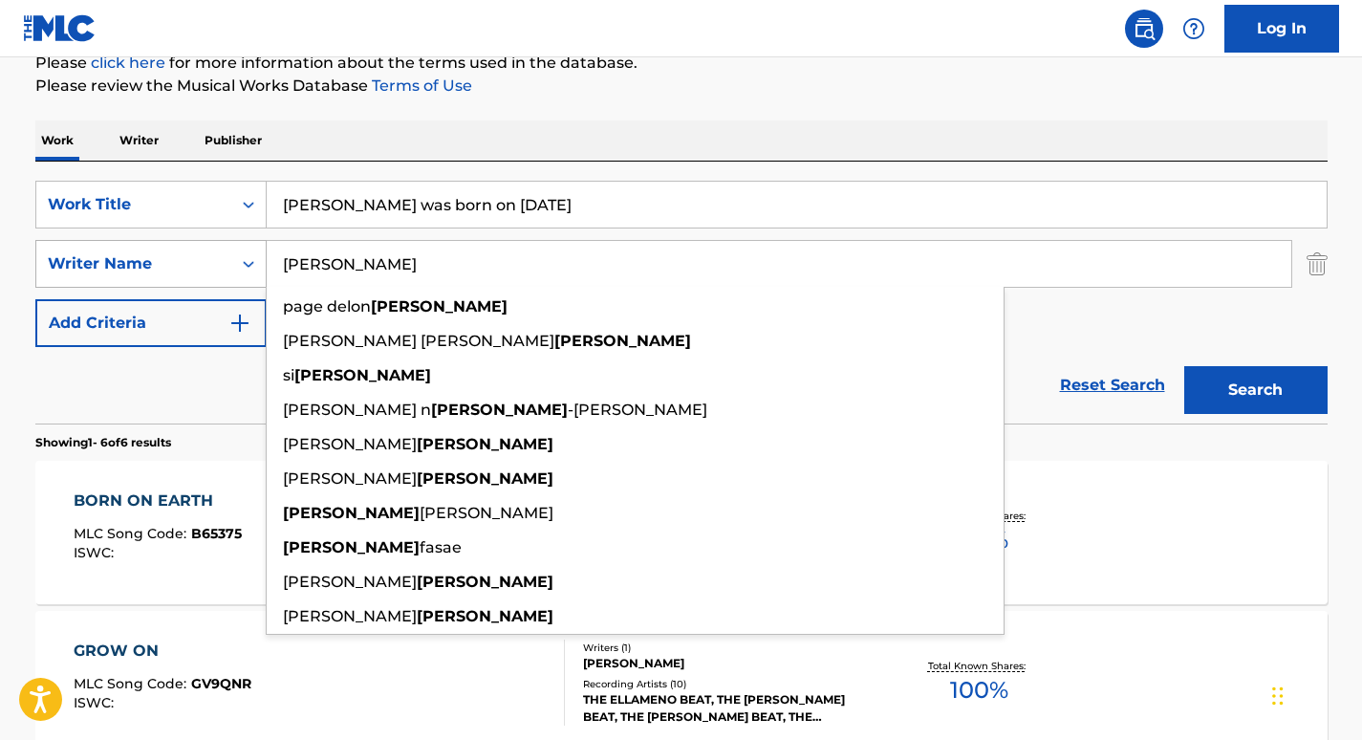
click at [1184, 366] on button "Search" at bounding box center [1255, 390] width 143 height 48
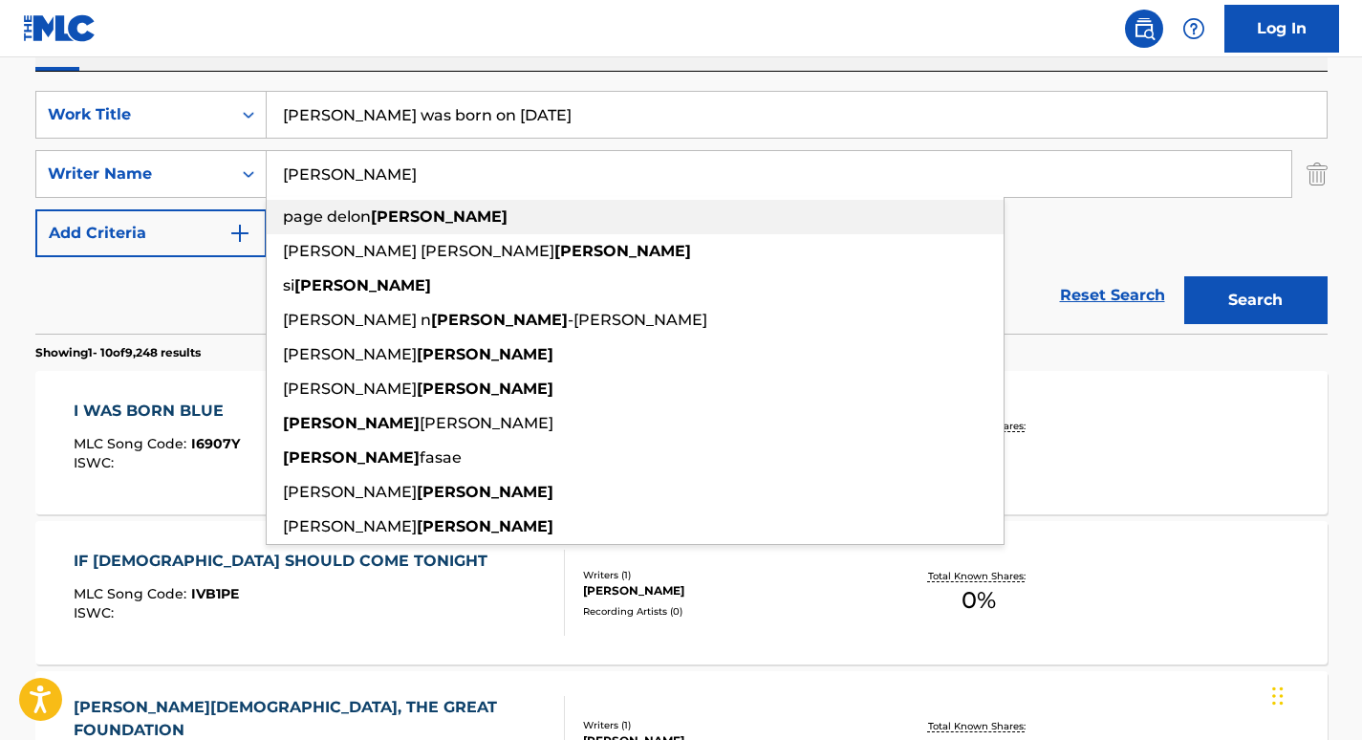
scroll to position [334, 0]
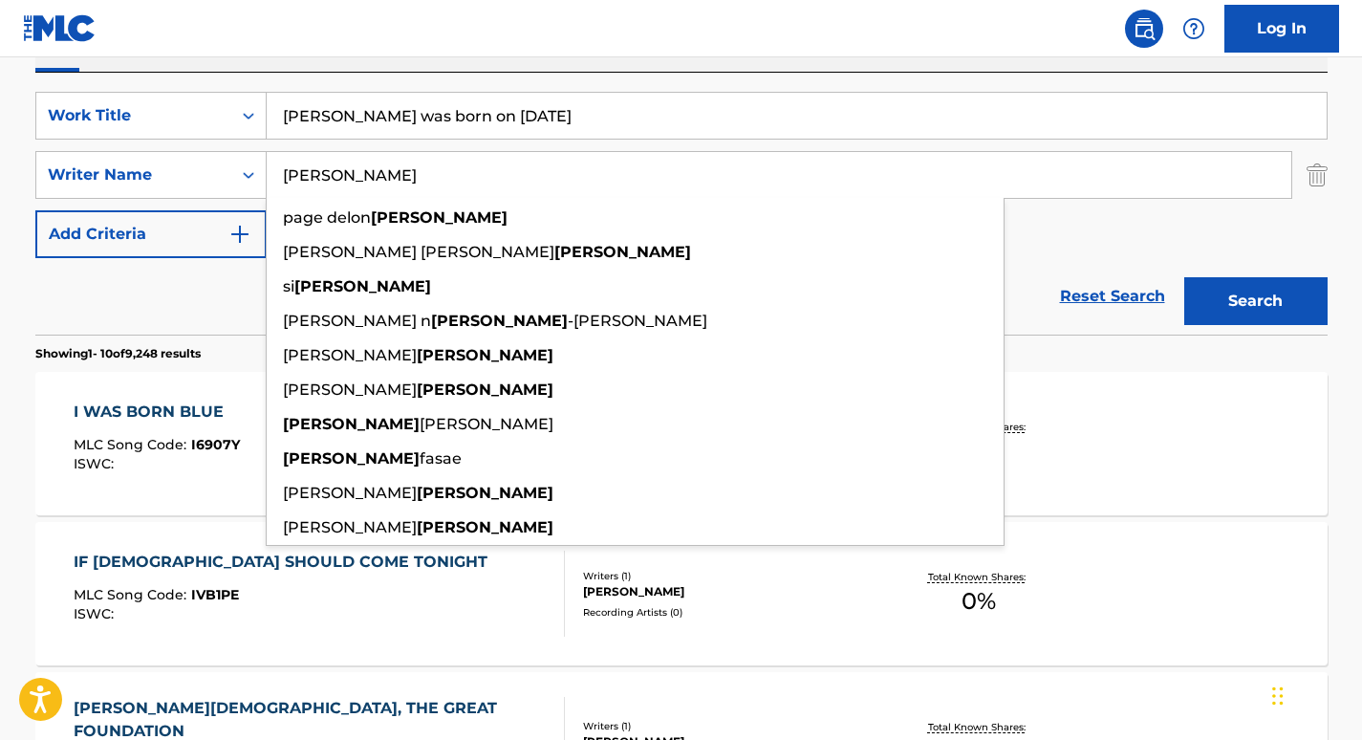
drag, startPoint x: 366, startPoint y: 182, endPoint x: 166, endPoint y: 140, distance: 203.9
click at [166, 140] on div "SearchWithCriteria5c8c3101-3dc0-430a-b25a-3c4ba79c988f Work Title [PERSON_NAME]…" at bounding box center [681, 175] width 1292 height 166
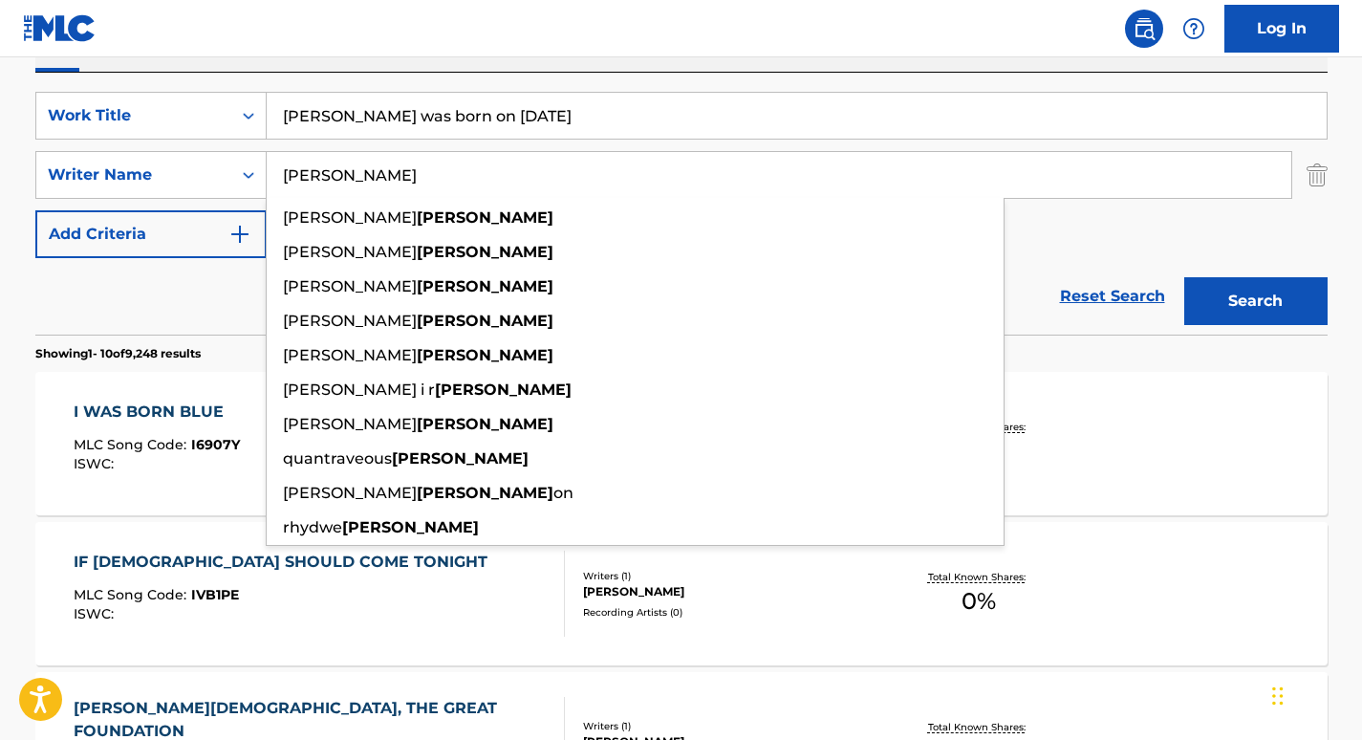
click at [301, 173] on input "[PERSON_NAME]" at bounding box center [779, 175] width 1025 height 46
paste input "[PERSON_NAME]"
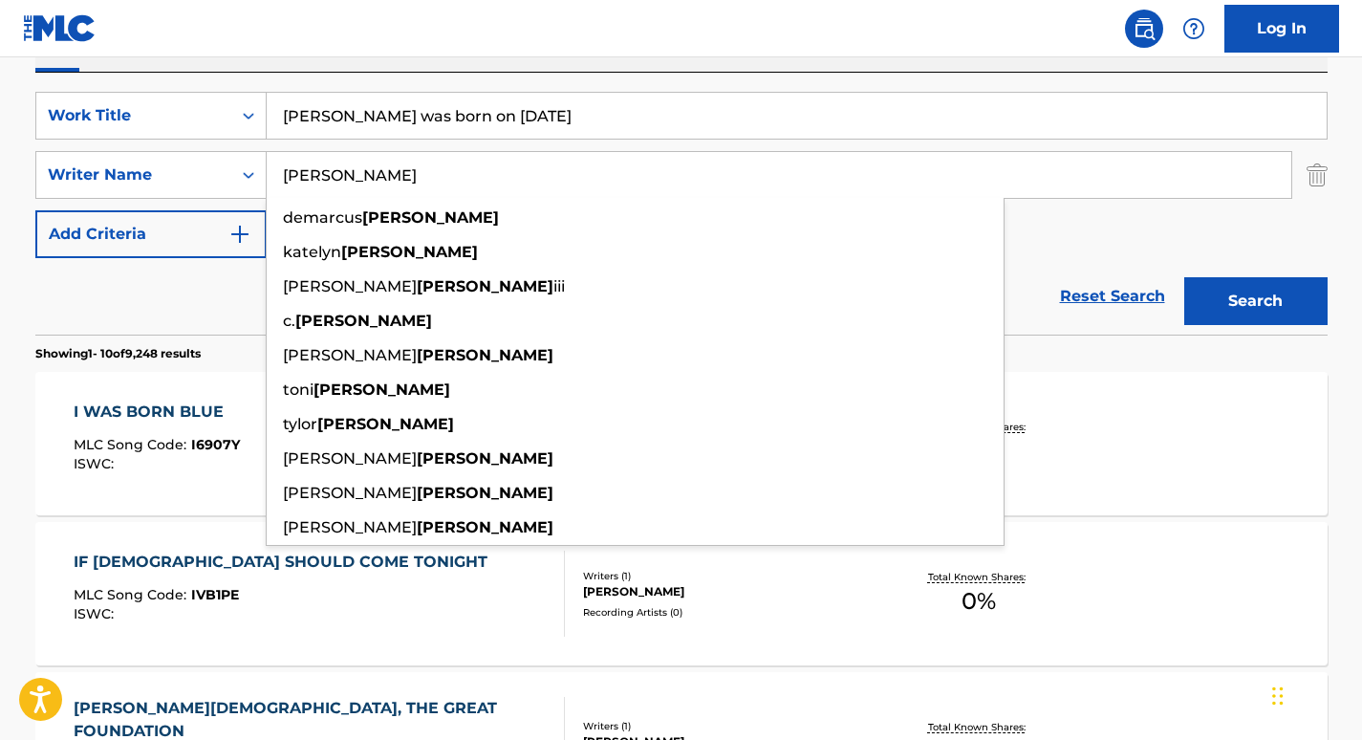
type input "[PERSON_NAME]"
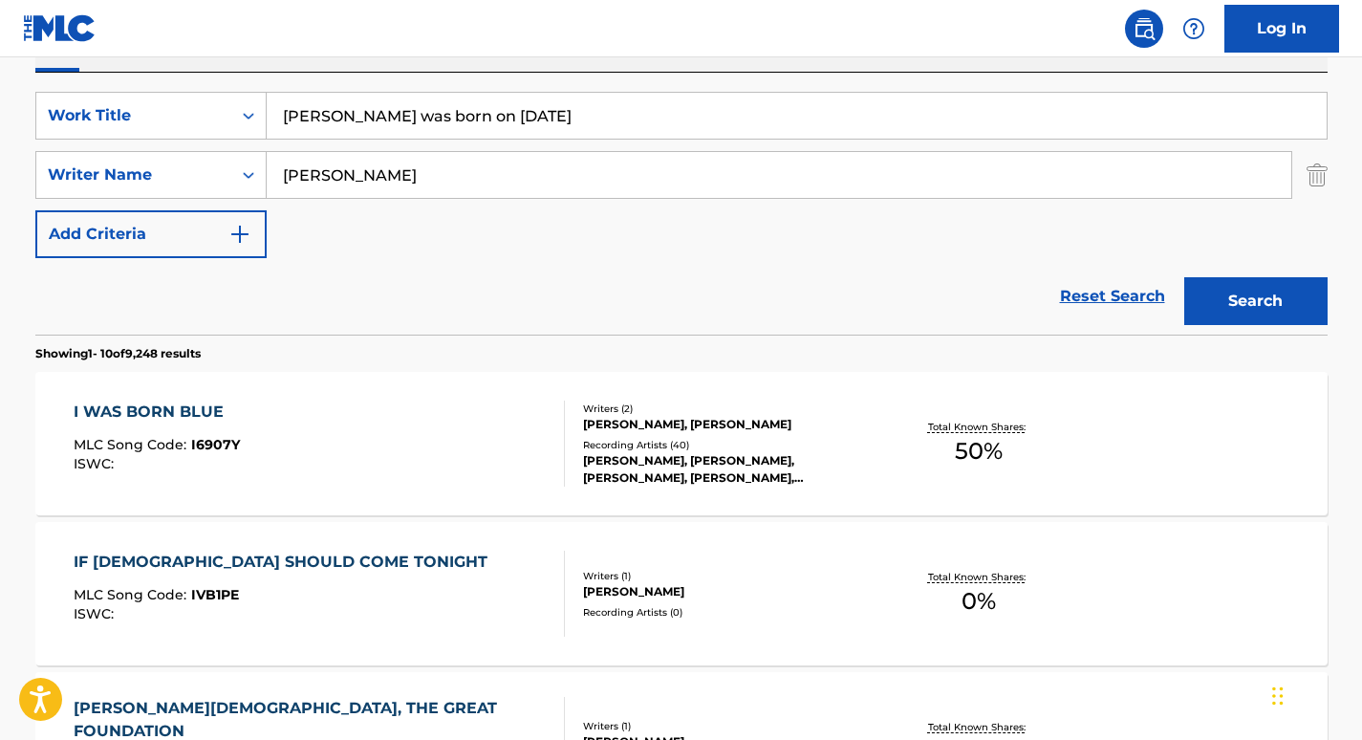
click at [419, 119] on input "[PERSON_NAME] was born on [DATE]" at bounding box center [797, 116] width 1060 height 46
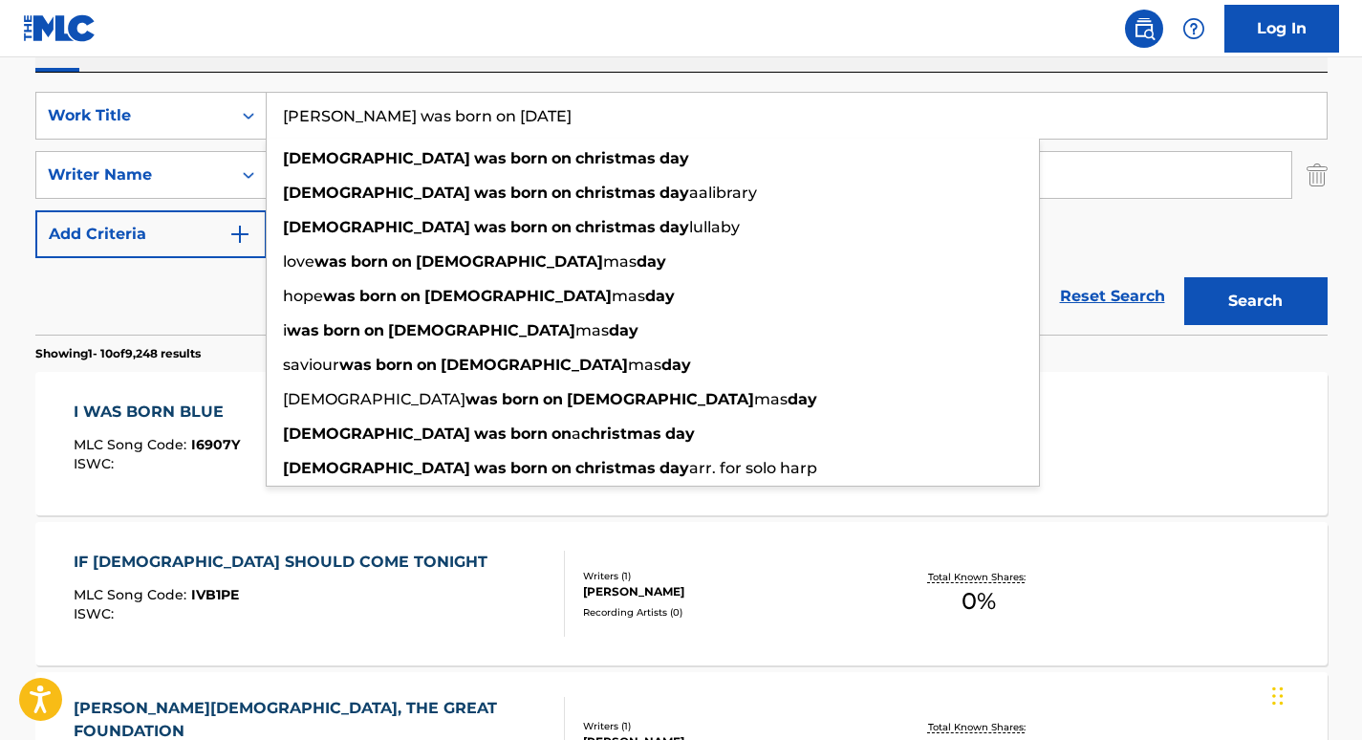
click at [419, 119] on input "[PERSON_NAME] was born on [DATE]" at bounding box center [797, 116] width 1060 height 46
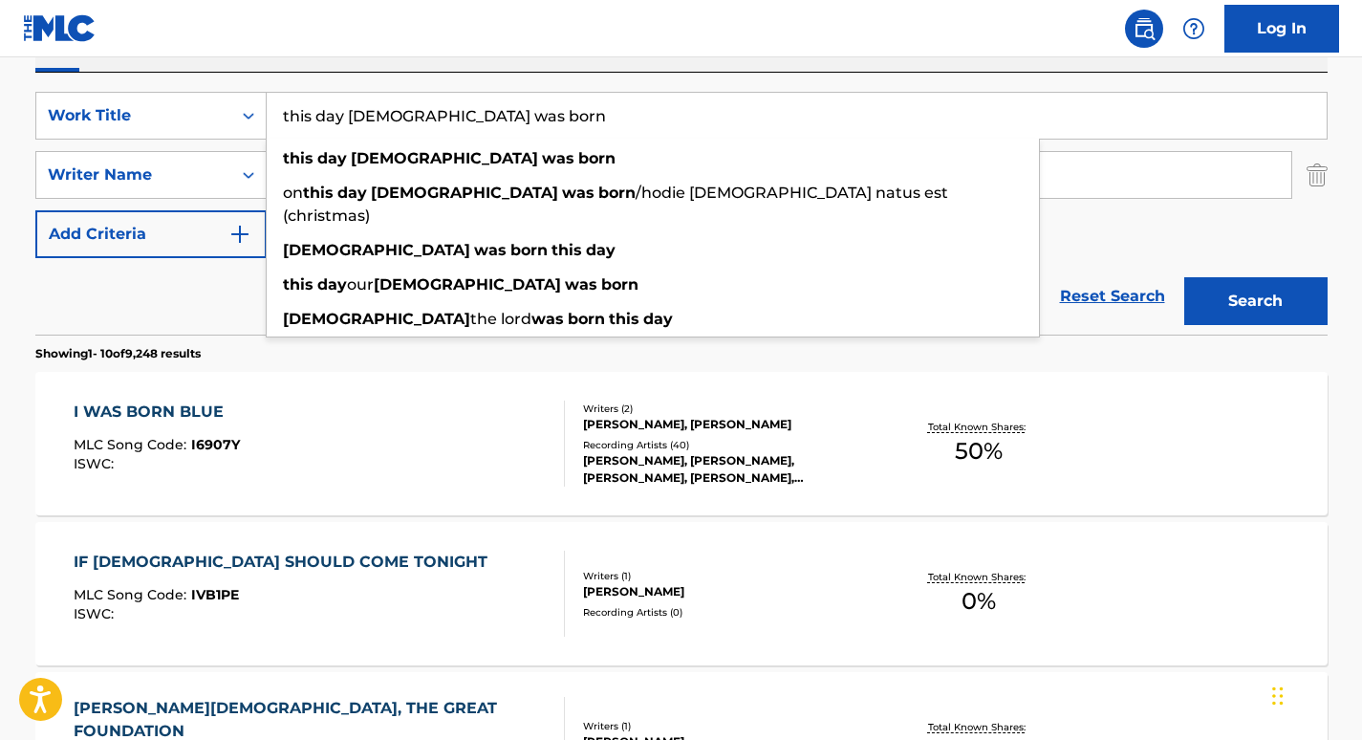
type input "this day [DEMOGRAPHIC_DATA] was born"
click at [1184, 277] on button "Search" at bounding box center [1255, 301] width 143 height 48
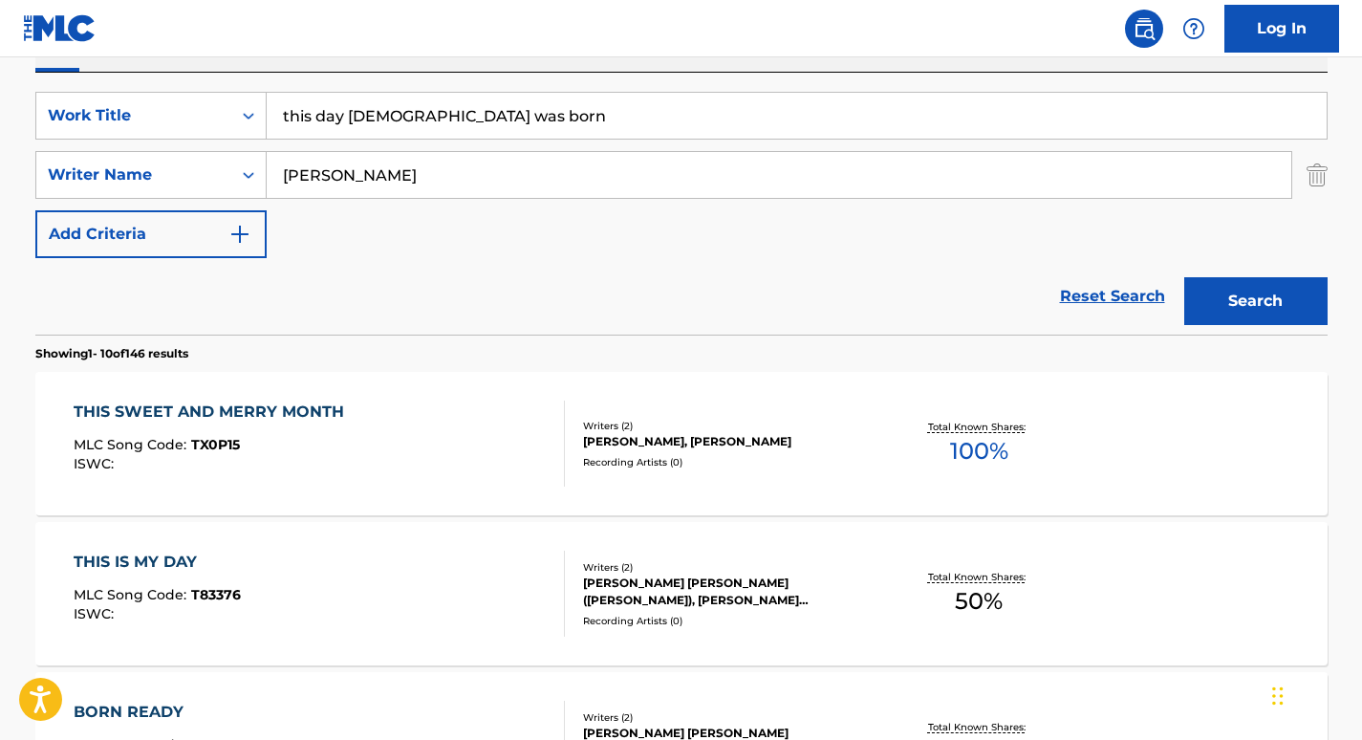
click at [1232, 294] on button "Search" at bounding box center [1255, 301] width 143 height 48
